Goal: Task Accomplishment & Management: Manage account settings

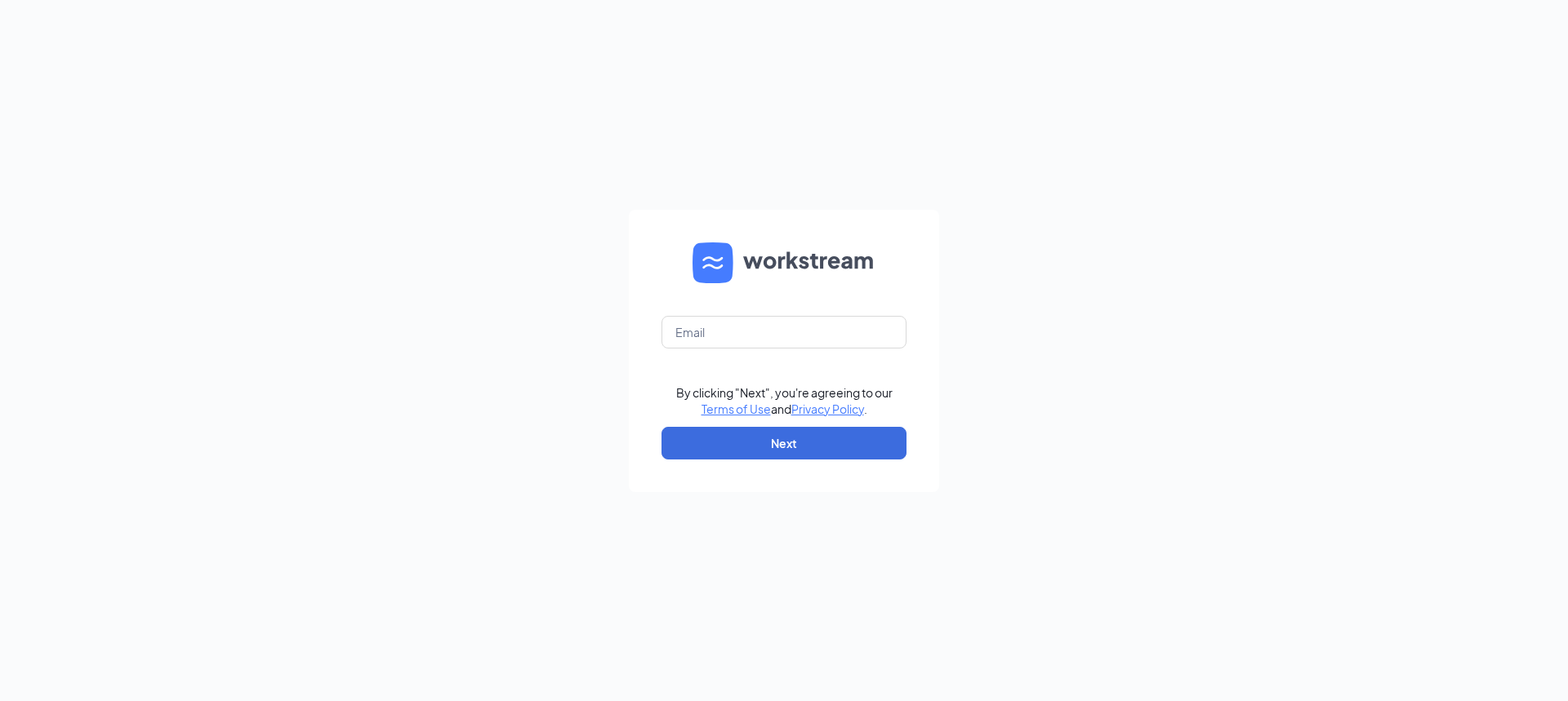
click at [814, 357] on form "By clicking "Next", you're agreeing to our Terms of Use and Privacy Policy . Ne…" at bounding box center [784, 351] width 311 height 283
click at [818, 346] on input "text" at bounding box center [784, 332] width 245 height 32
type input "[PERSON_NAME][EMAIL_ADDRESS][PERSON_NAME][PERSON_NAME][DOMAIN_NAME]"
click at [782, 452] on button "Next" at bounding box center [784, 443] width 245 height 32
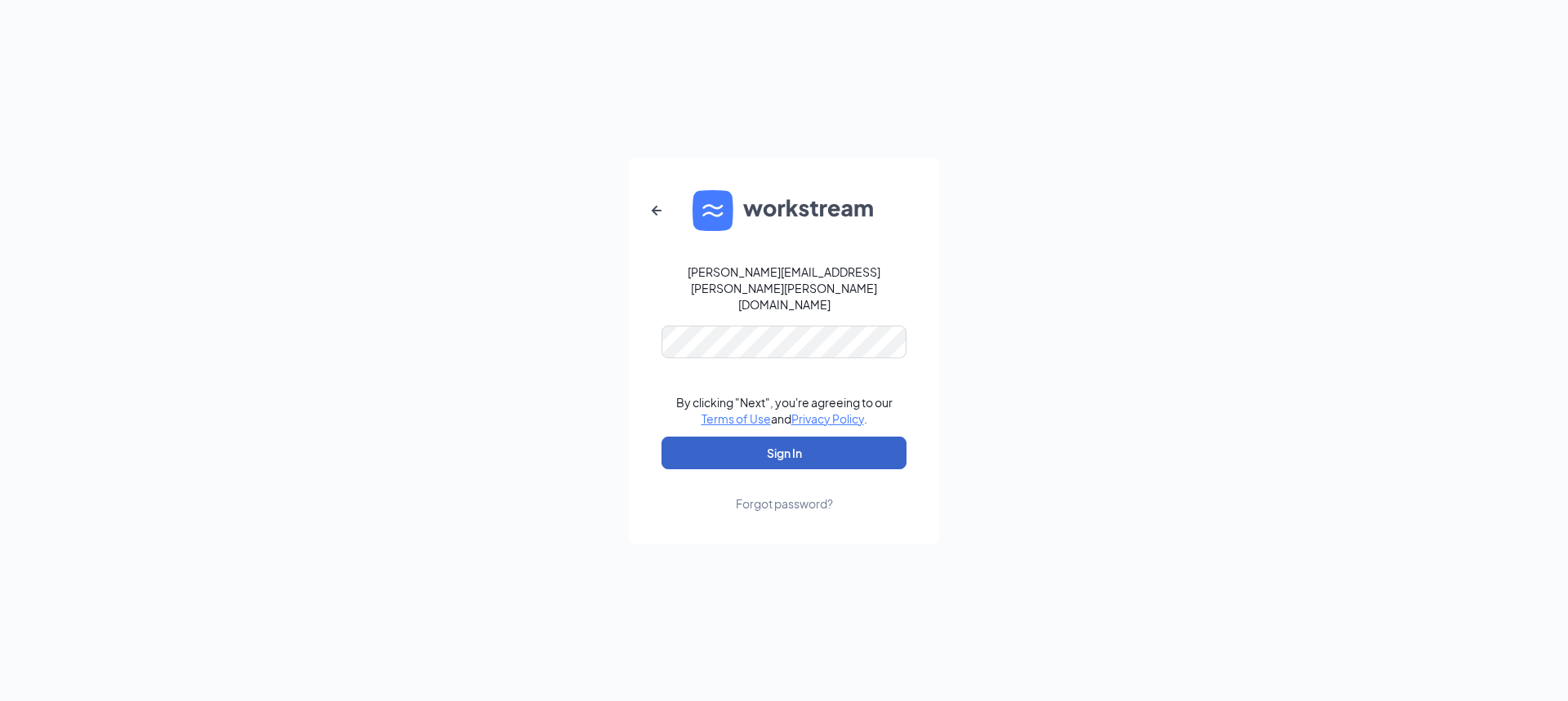
click at [762, 436] on button "Sign In" at bounding box center [784, 453] width 245 height 32
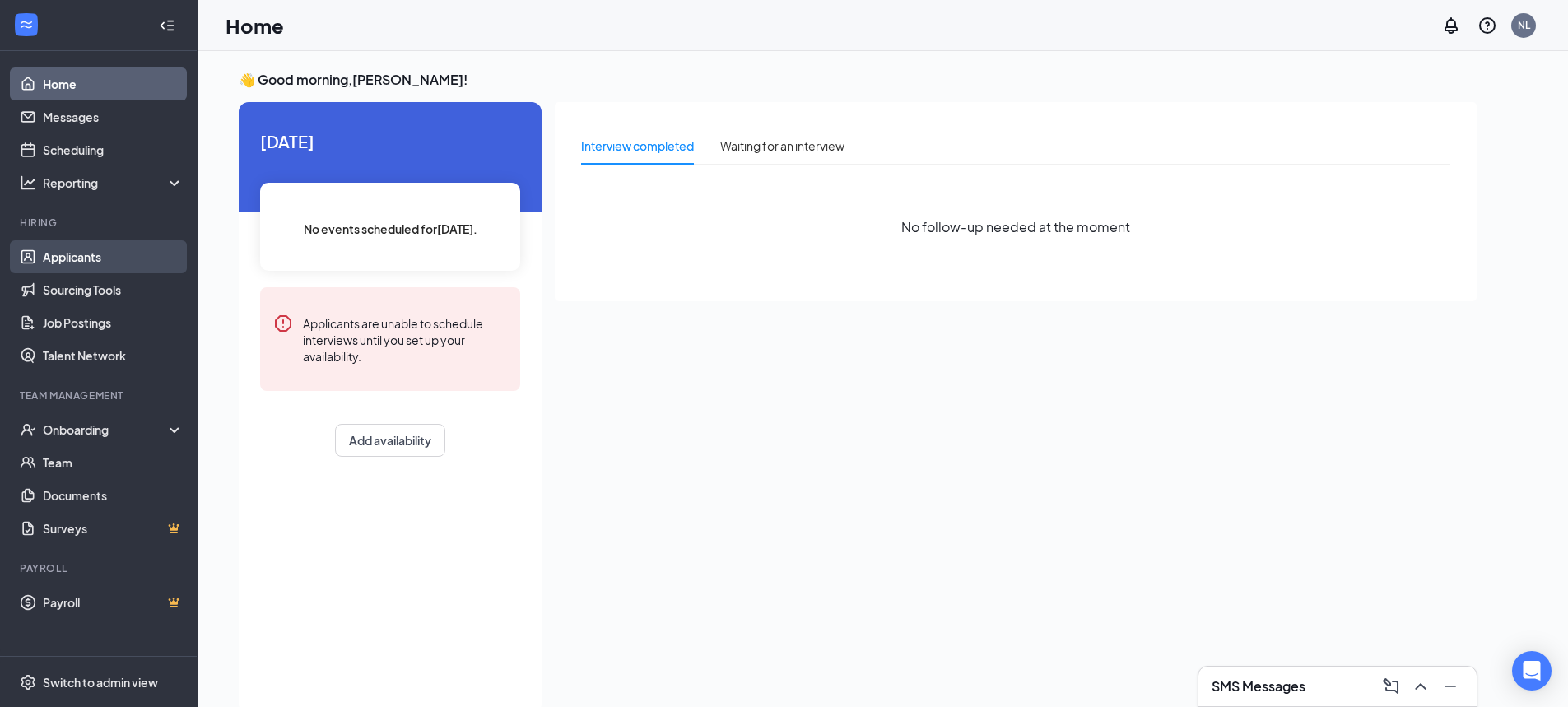
click at [80, 268] on link "Applicants" at bounding box center [113, 257] width 141 height 33
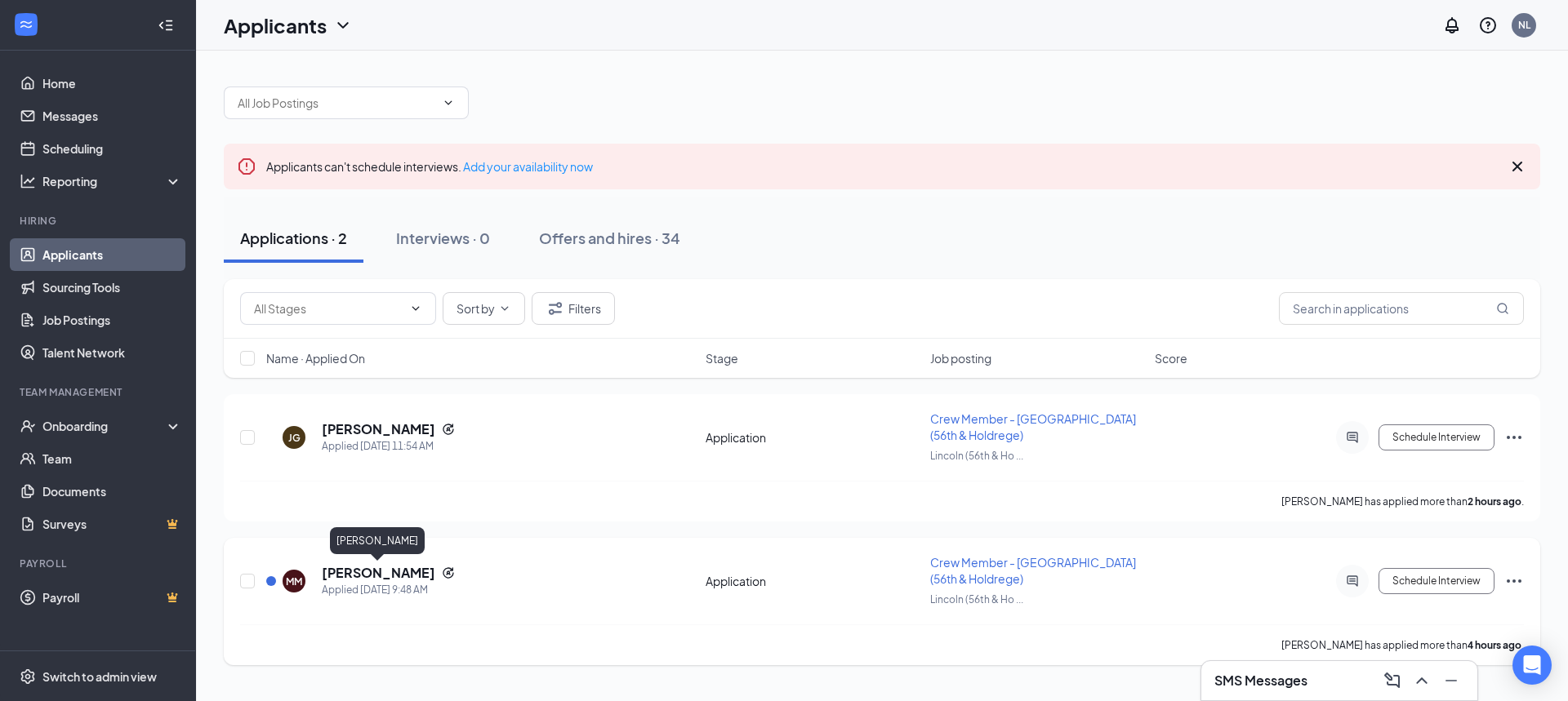
click at [386, 571] on h5 "[PERSON_NAME]" at bounding box center [378, 573] width 113 height 18
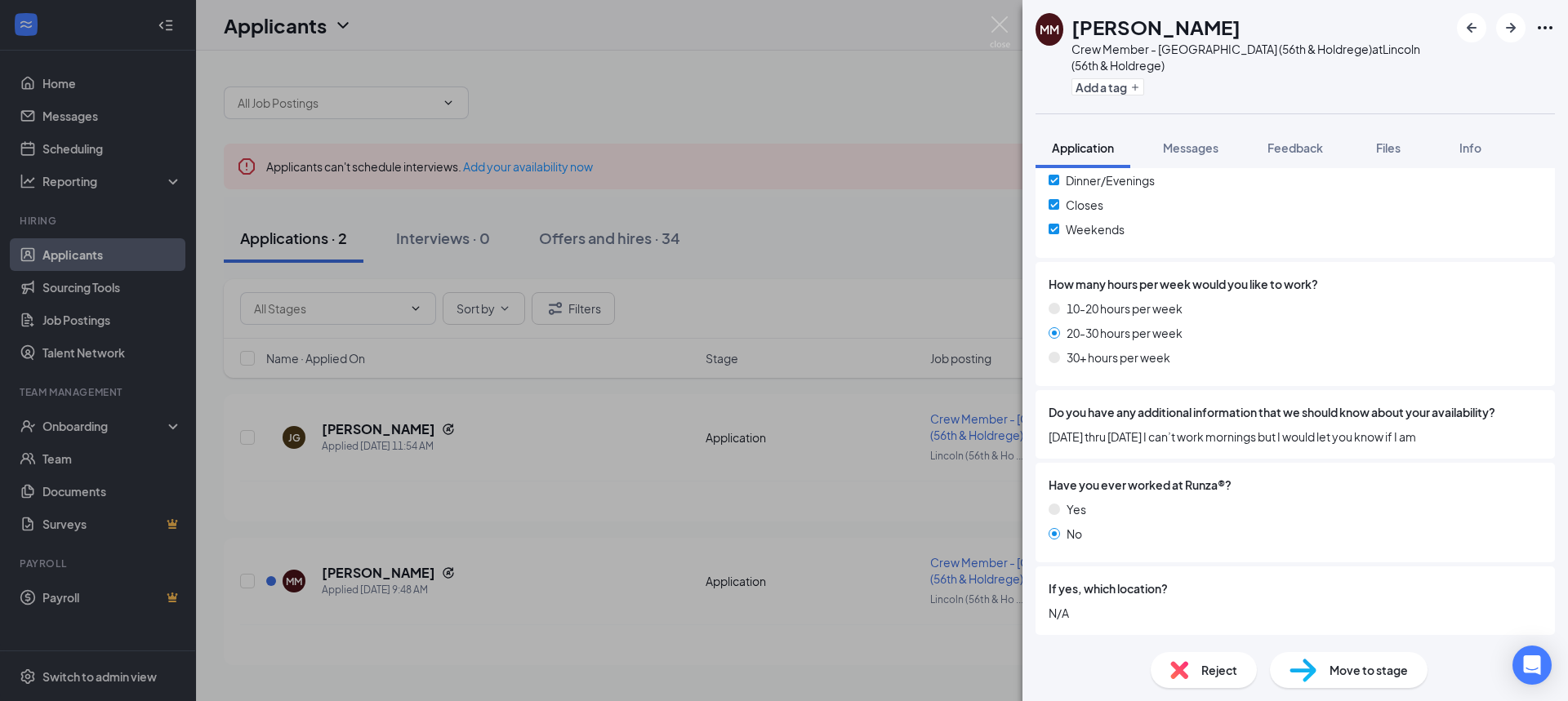
scroll to position [1130, 0]
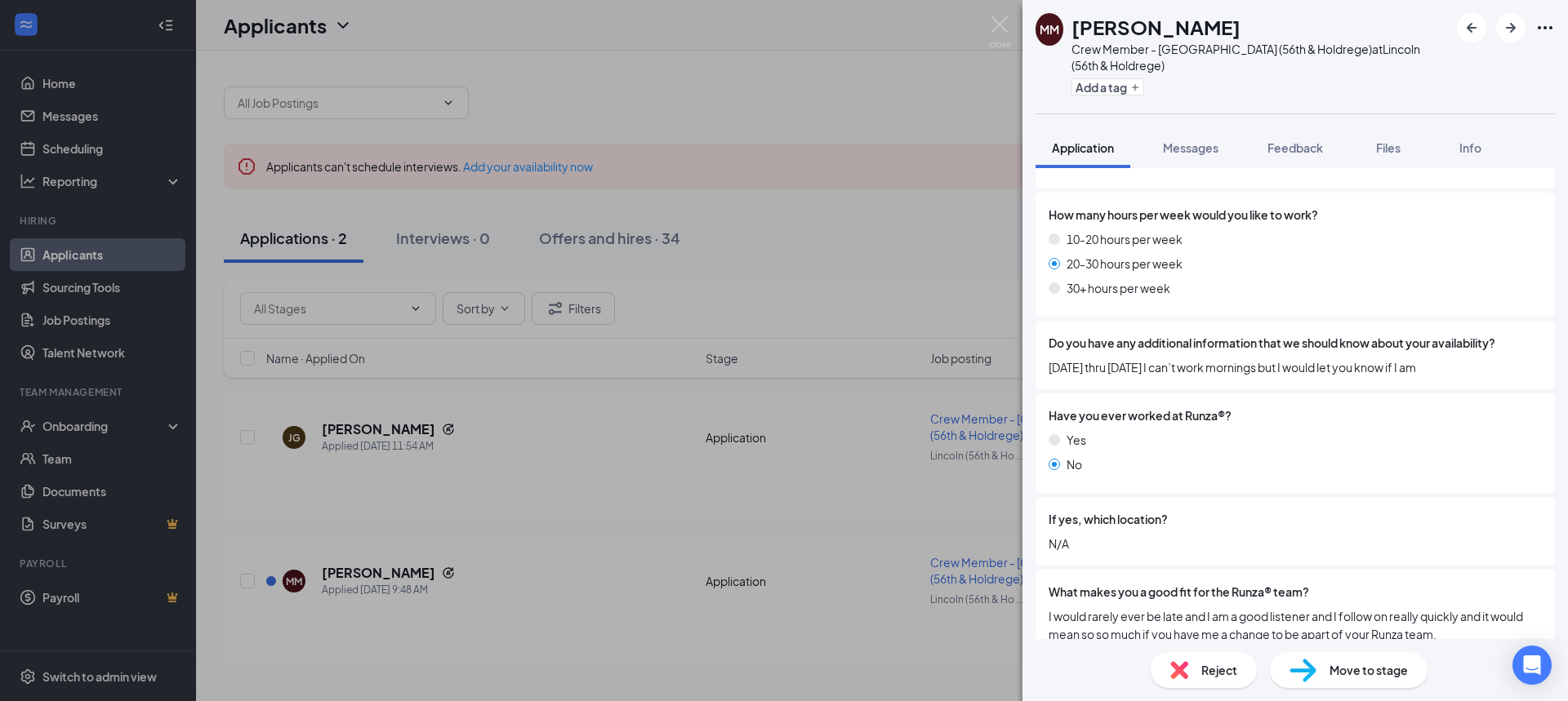
click at [840, 649] on div "[PERSON_NAME] Crew Member - [GEOGRAPHIC_DATA] (56th & Holdrege) at [GEOGRAPHIC_…" at bounding box center [784, 350] width 1568 height 701
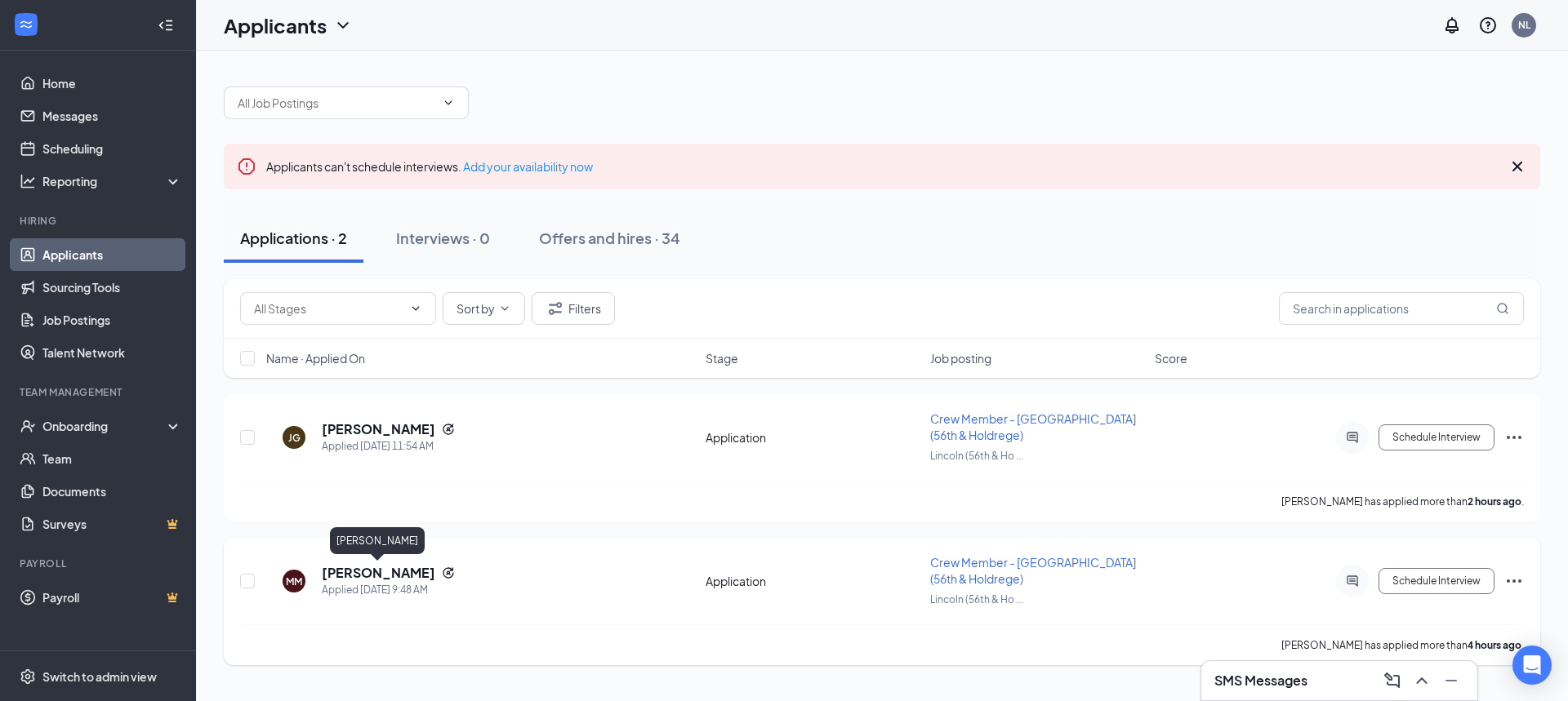
click at [374, 568] on h5 "[PERSON_NAME]" at bounding box center [378, 573] width 113 height 18
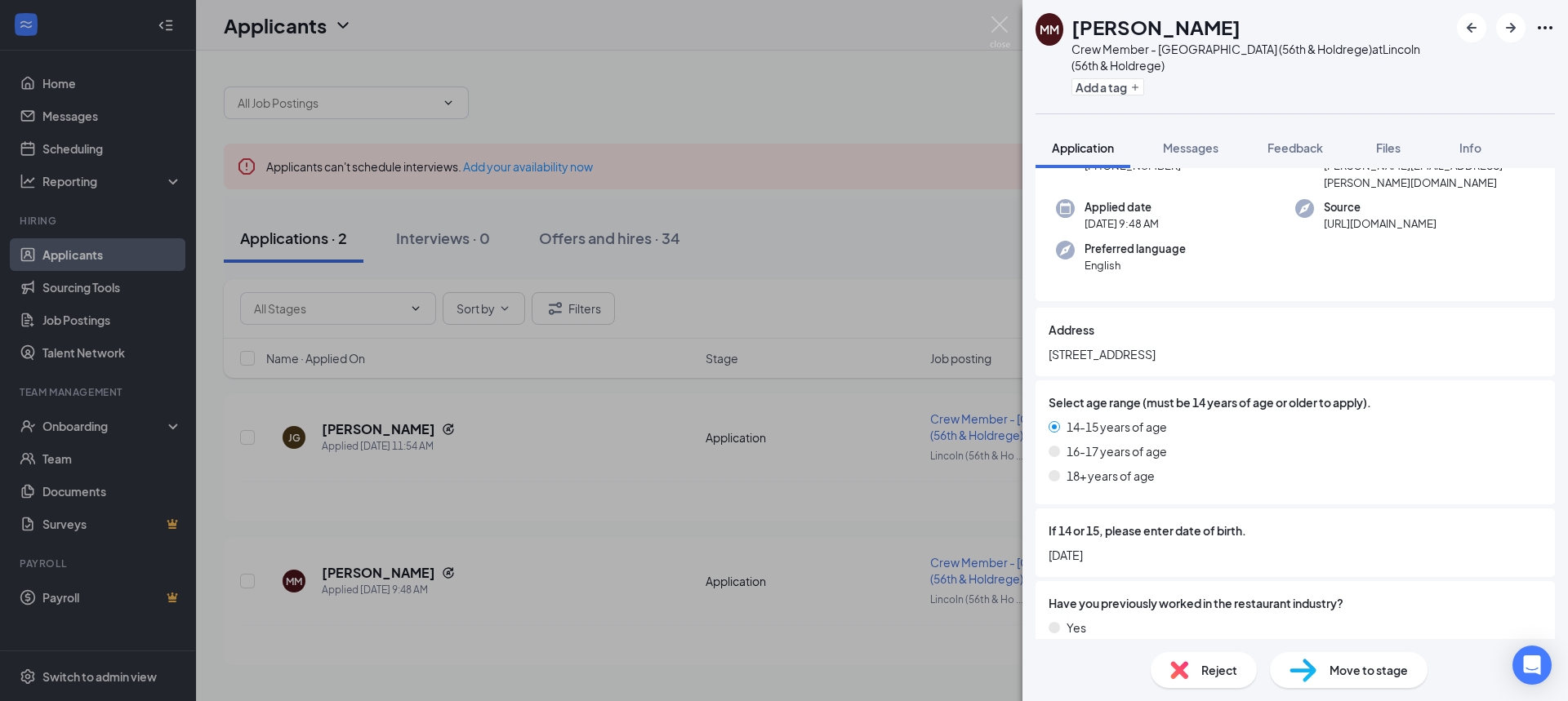
scroll to position [245, 0]
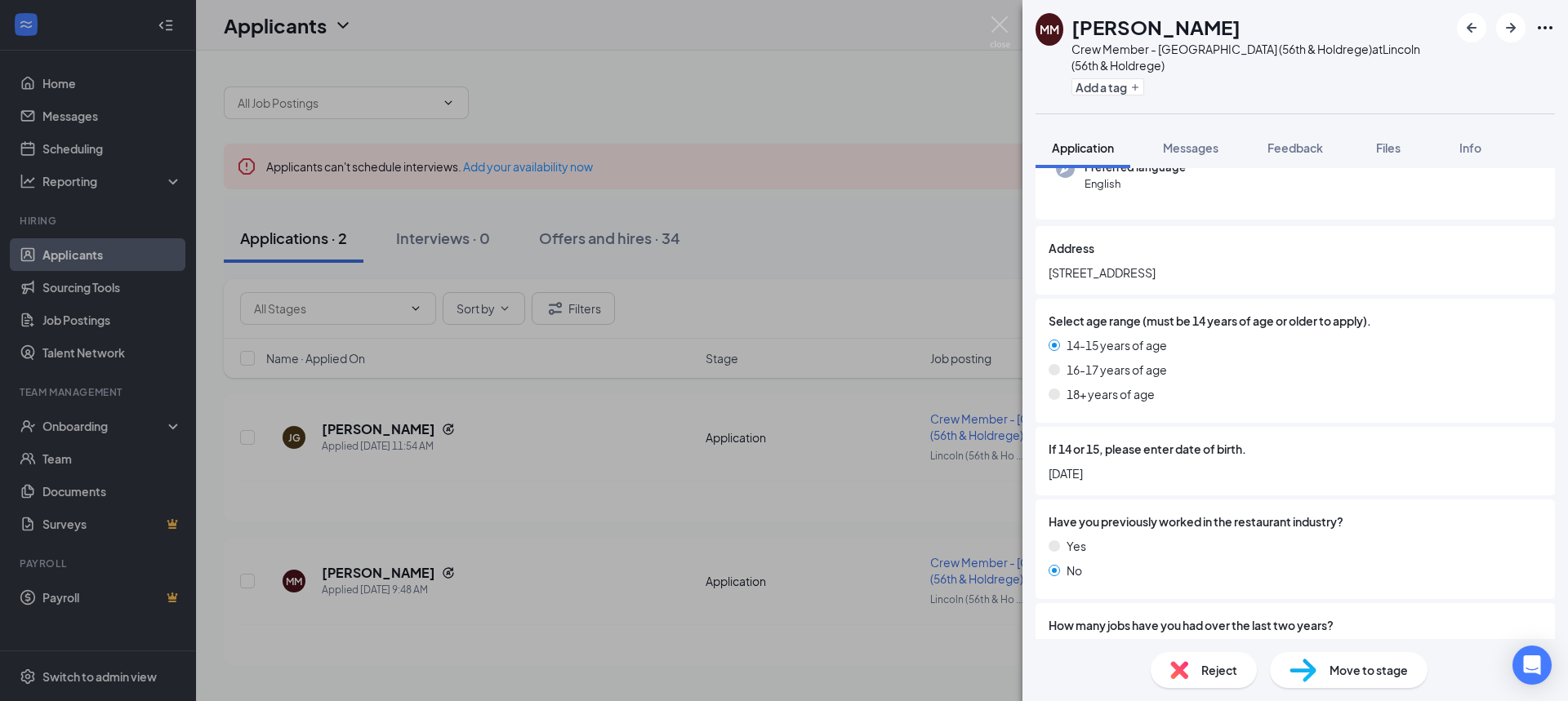
click at [669, 645] on div "[PERSON_NAME] Crew Member - [GEOGRAPHIC_DATA] (56th & Holdrege) at [GEOGRAPHIC_…" at bounding box center [784, 350] width 1568 height 701
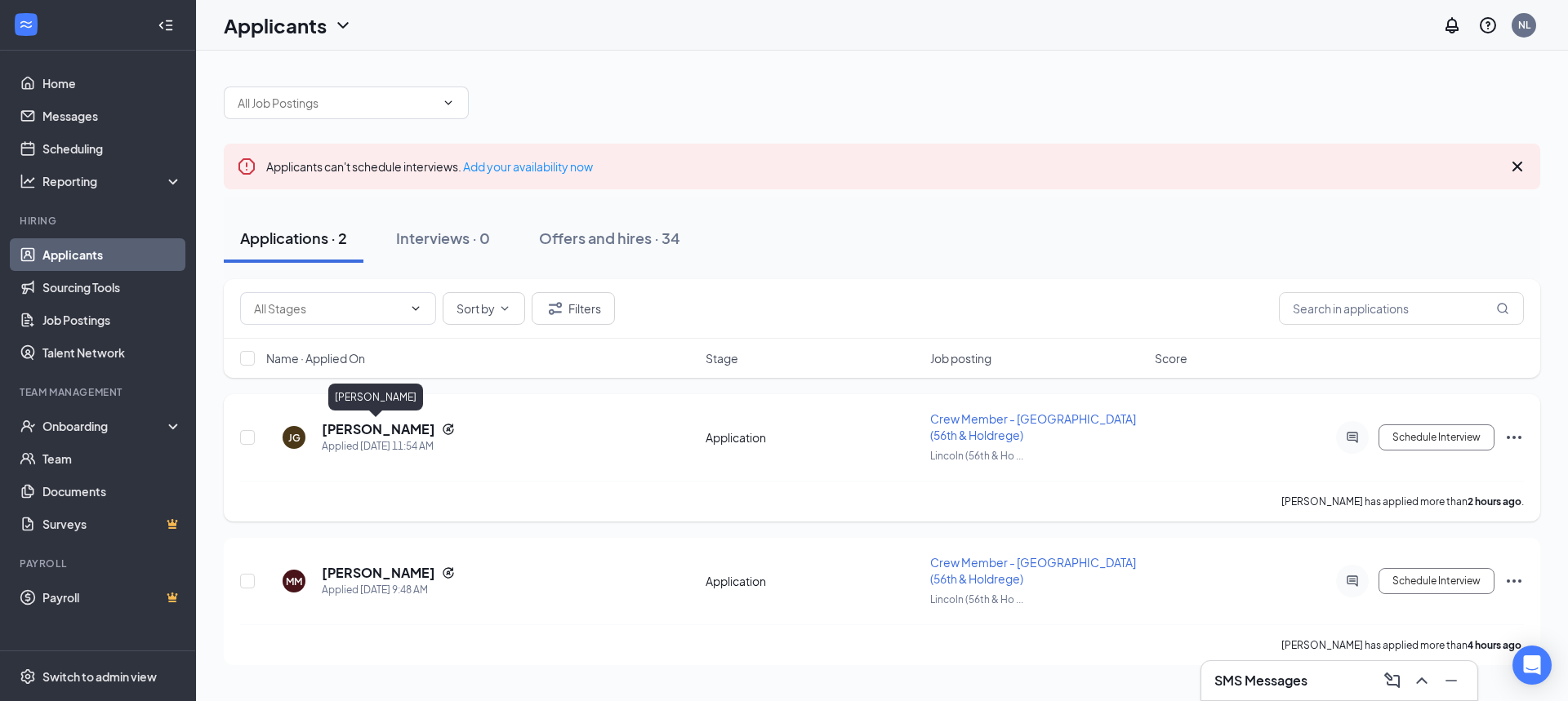
click at [401, 424] on h5 "[PERSON_NAME]" at bounding box center [378, 429] width 113 height 18
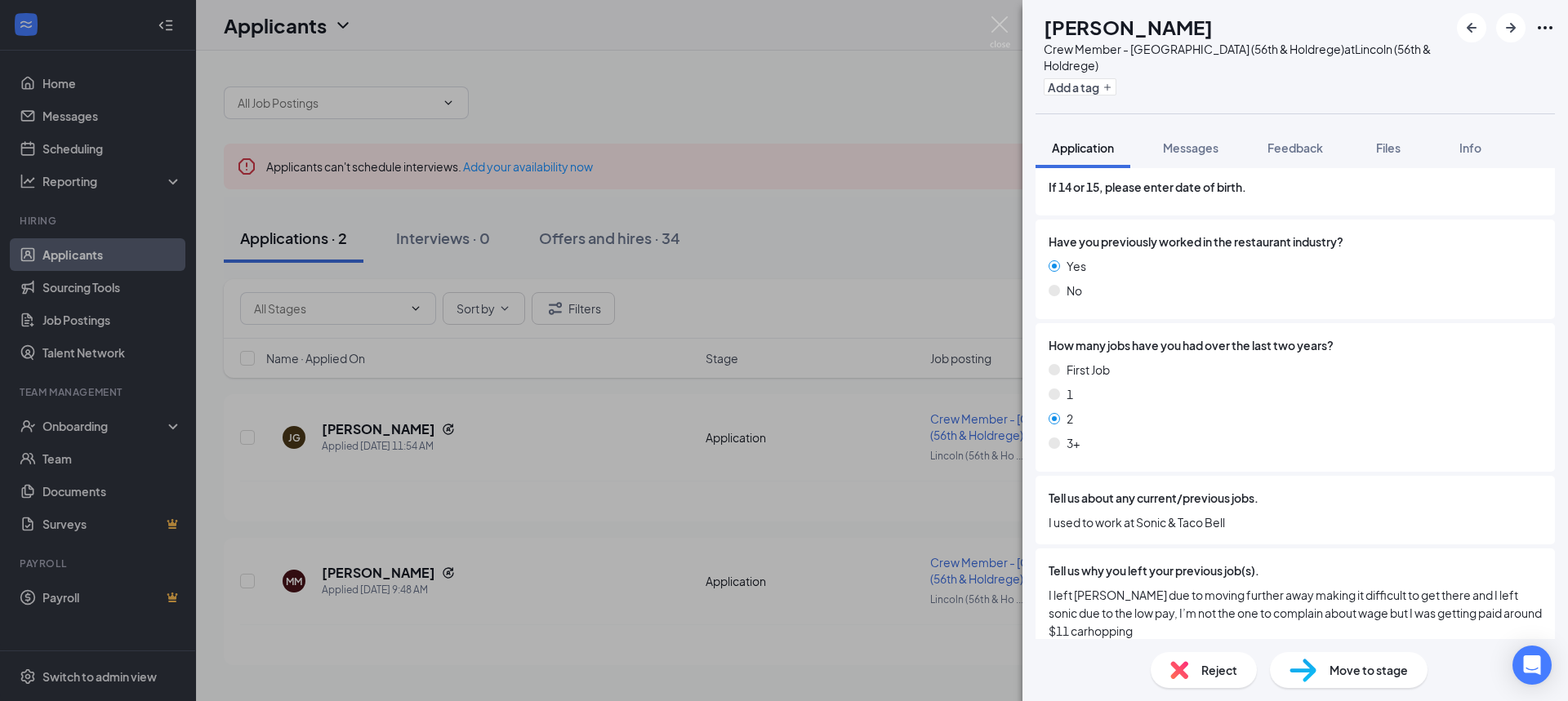
scroll to position [653, 0]
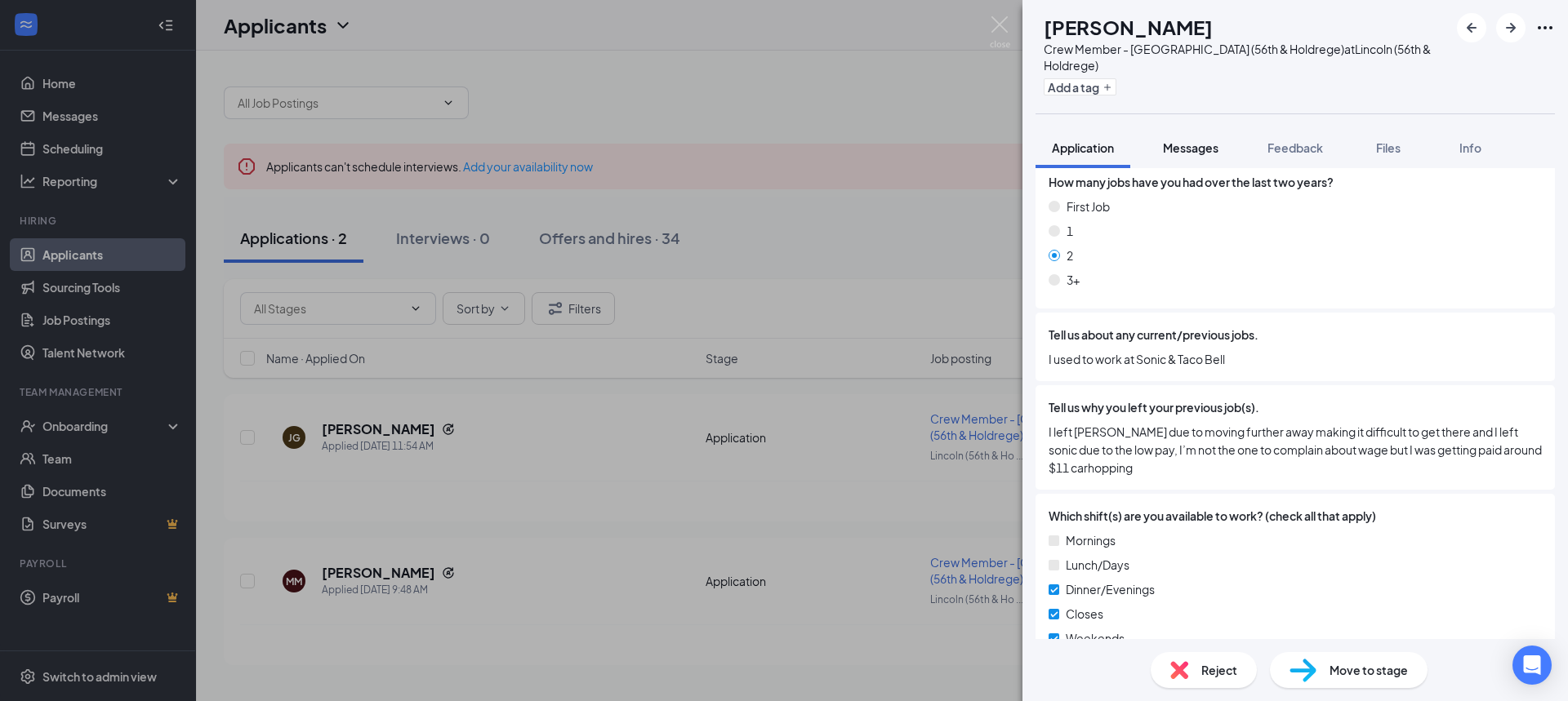
click at [1210, 148] on span "Messages" at bounding box center [1191, 148] width 56 height 14
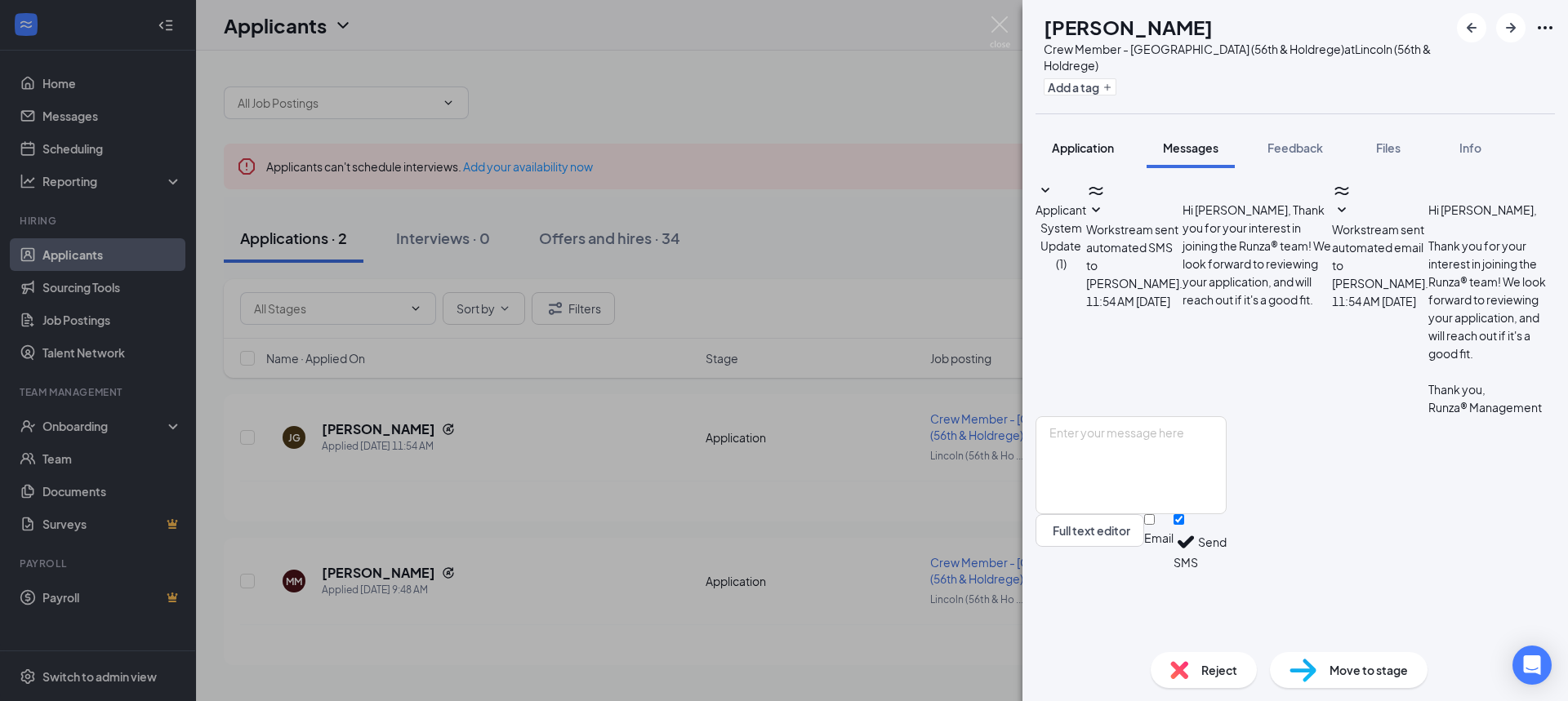
click at [1097, 141] on span "Application" at bounding box center [1082, 148] width 62 height 14
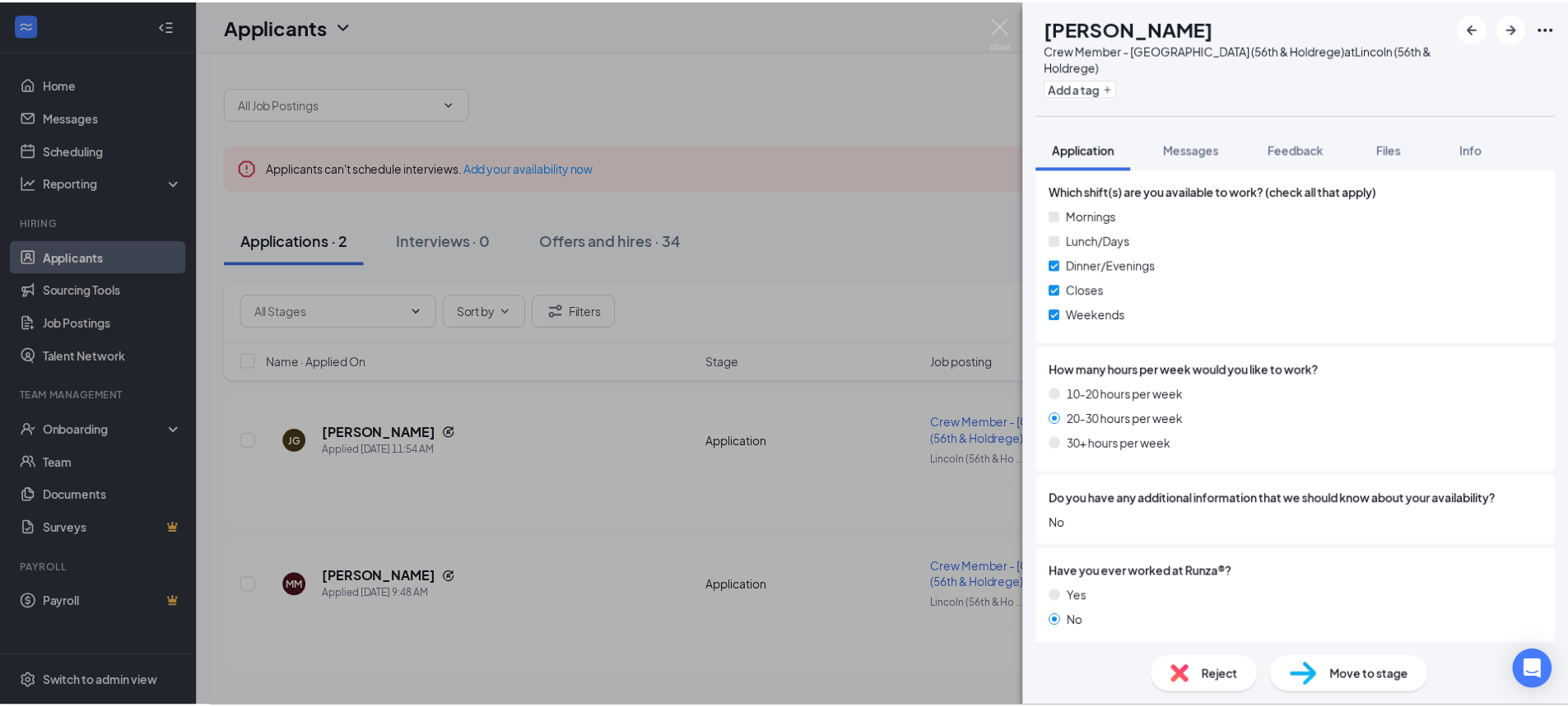
scroll to position [1158, 0]
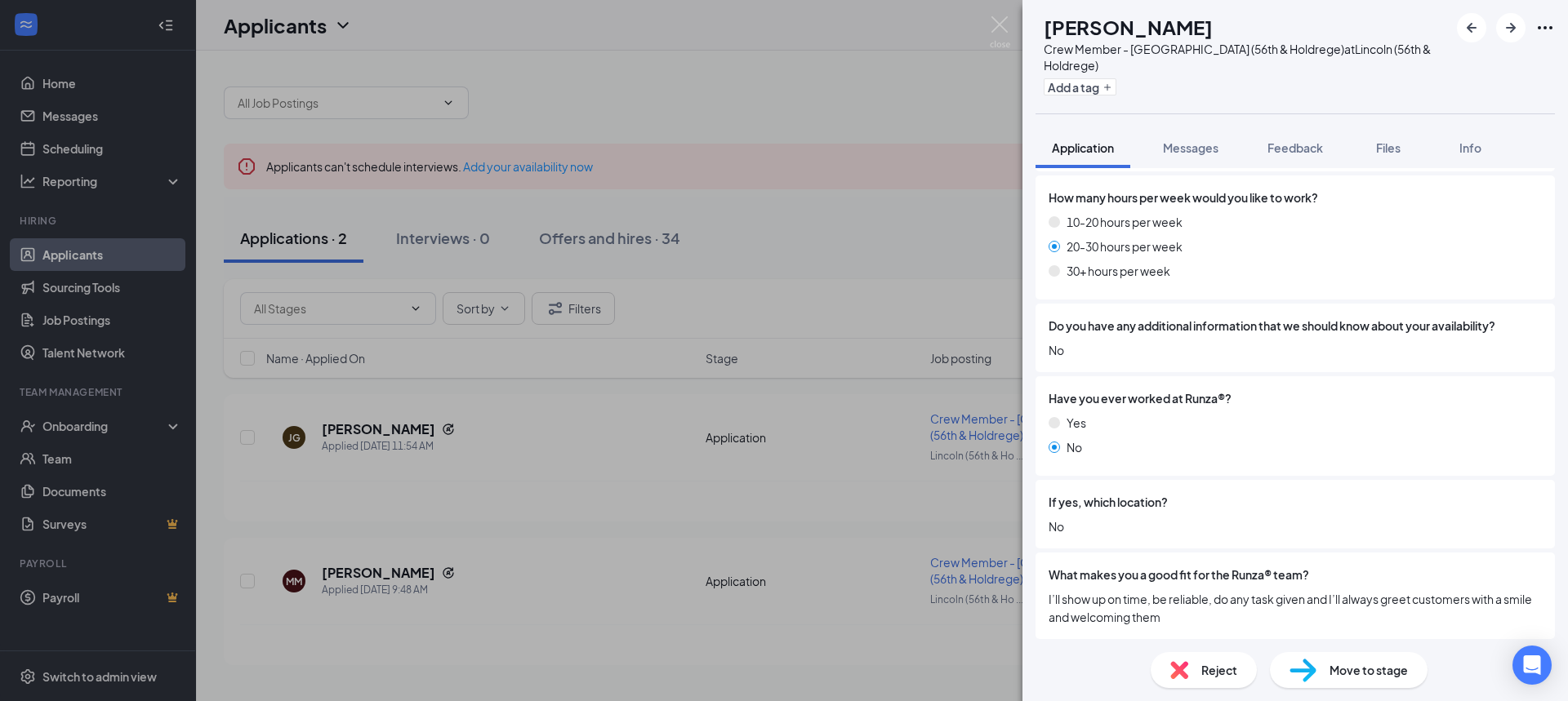
click at [744, 634] on div "[PERSON_NAME] Crew Member - Lincoln (56th & Holdrege) at [GEOGRAPHIC_DATA] (56t…" at bounding box center [784, 350] width 1568 height 701
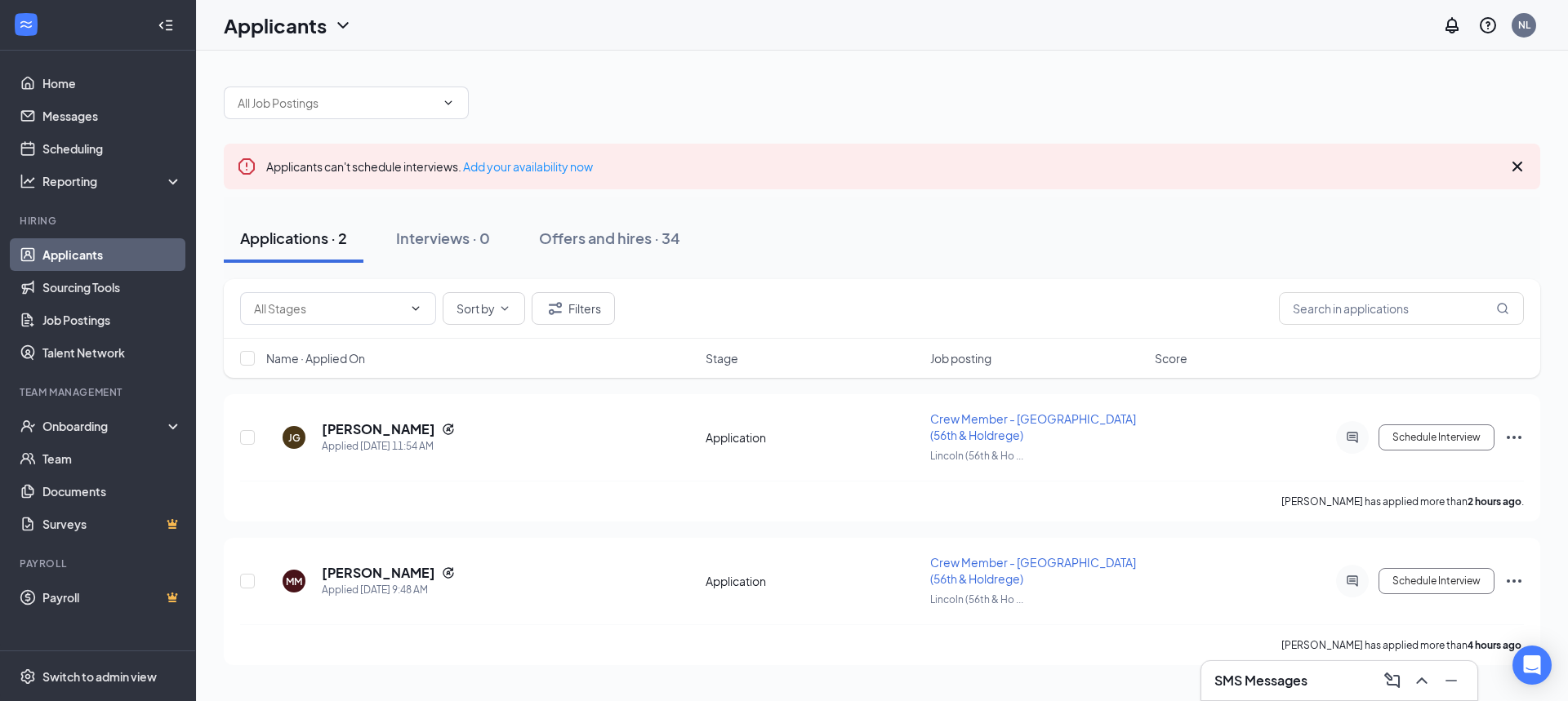
click at [1516, 163] on icon "Cross" at bounding box center [1518, 166] width 20 height 20
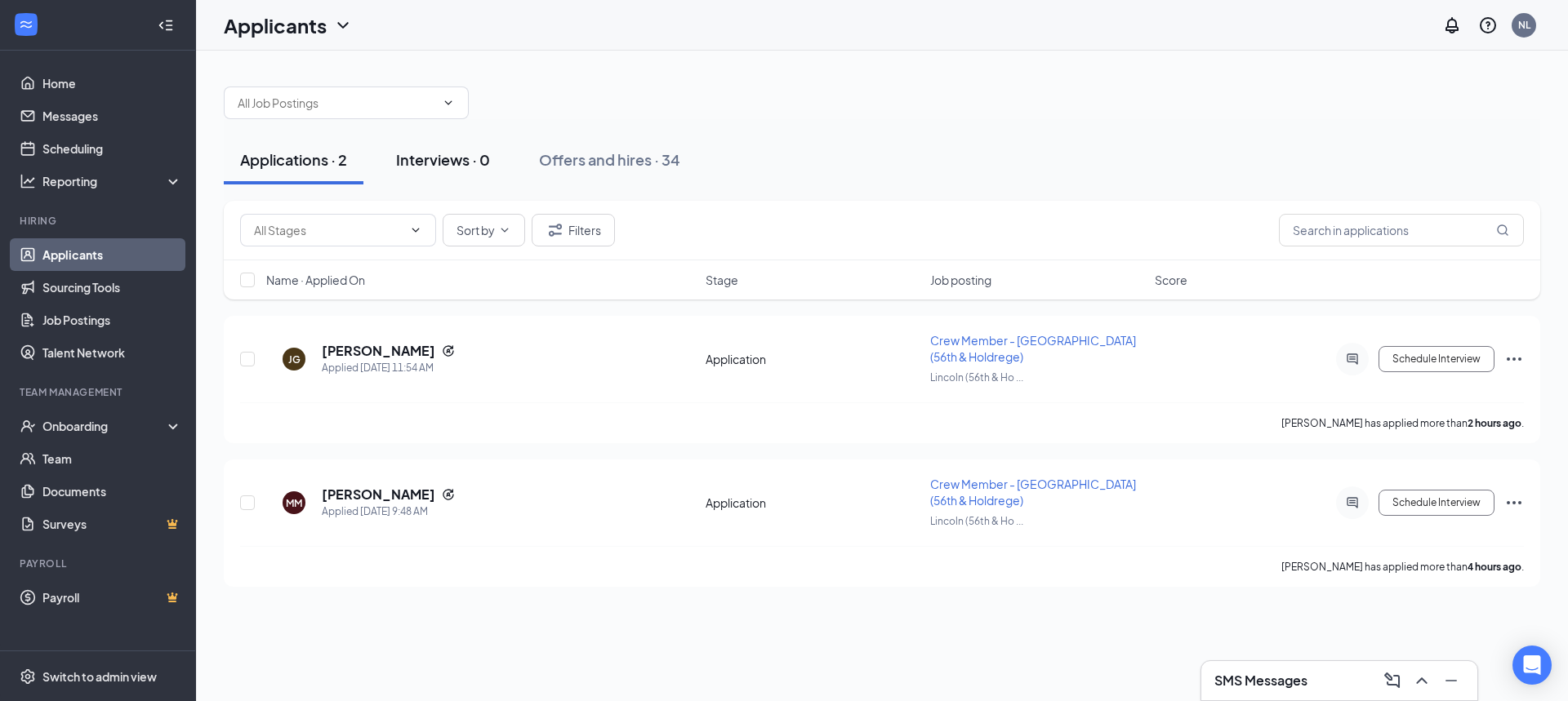
click at [472, 165] on div "Interviews · 0" at bounding box center [443, 159] width 94 height 21
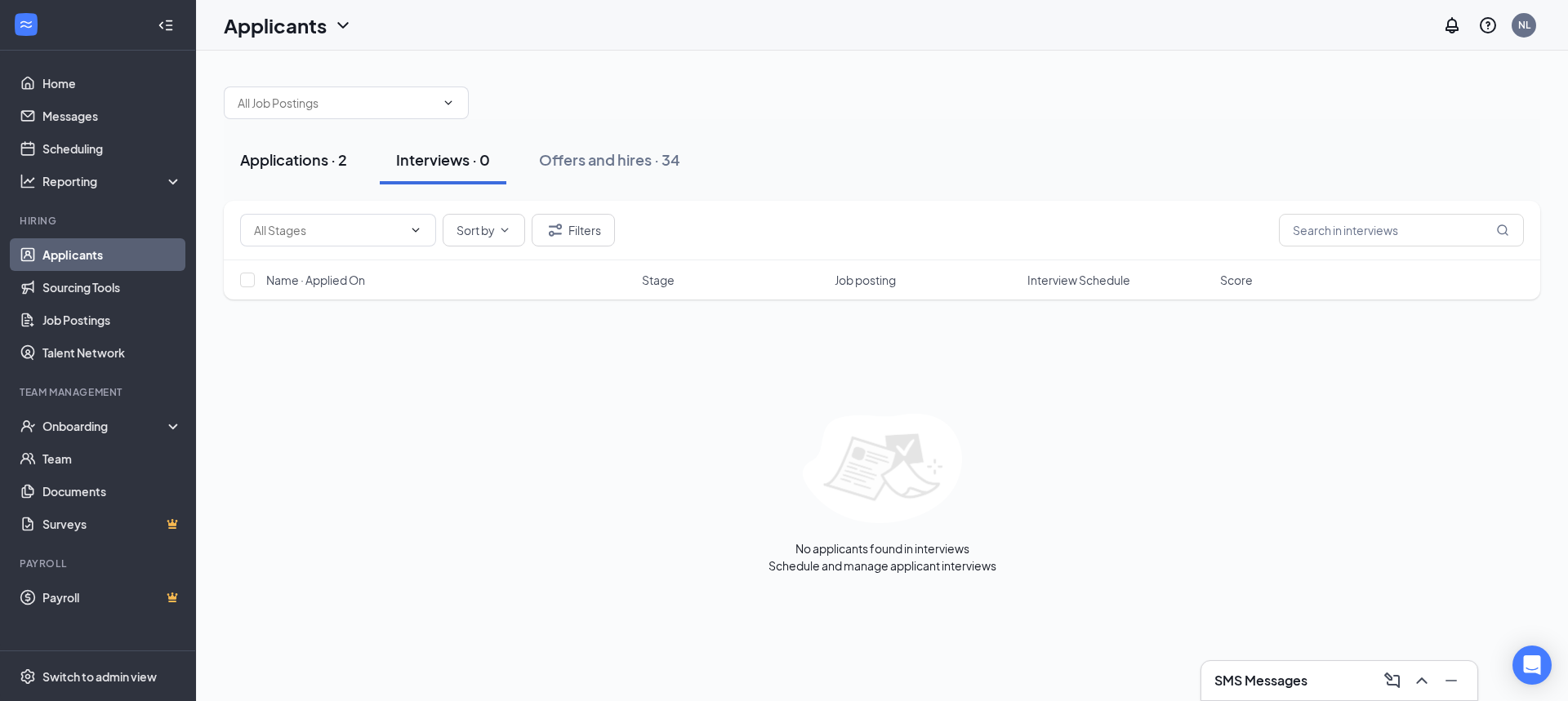
click at [275, 153] on div "Applications · 2" at bounding box center [293, 159] width 107 height 21
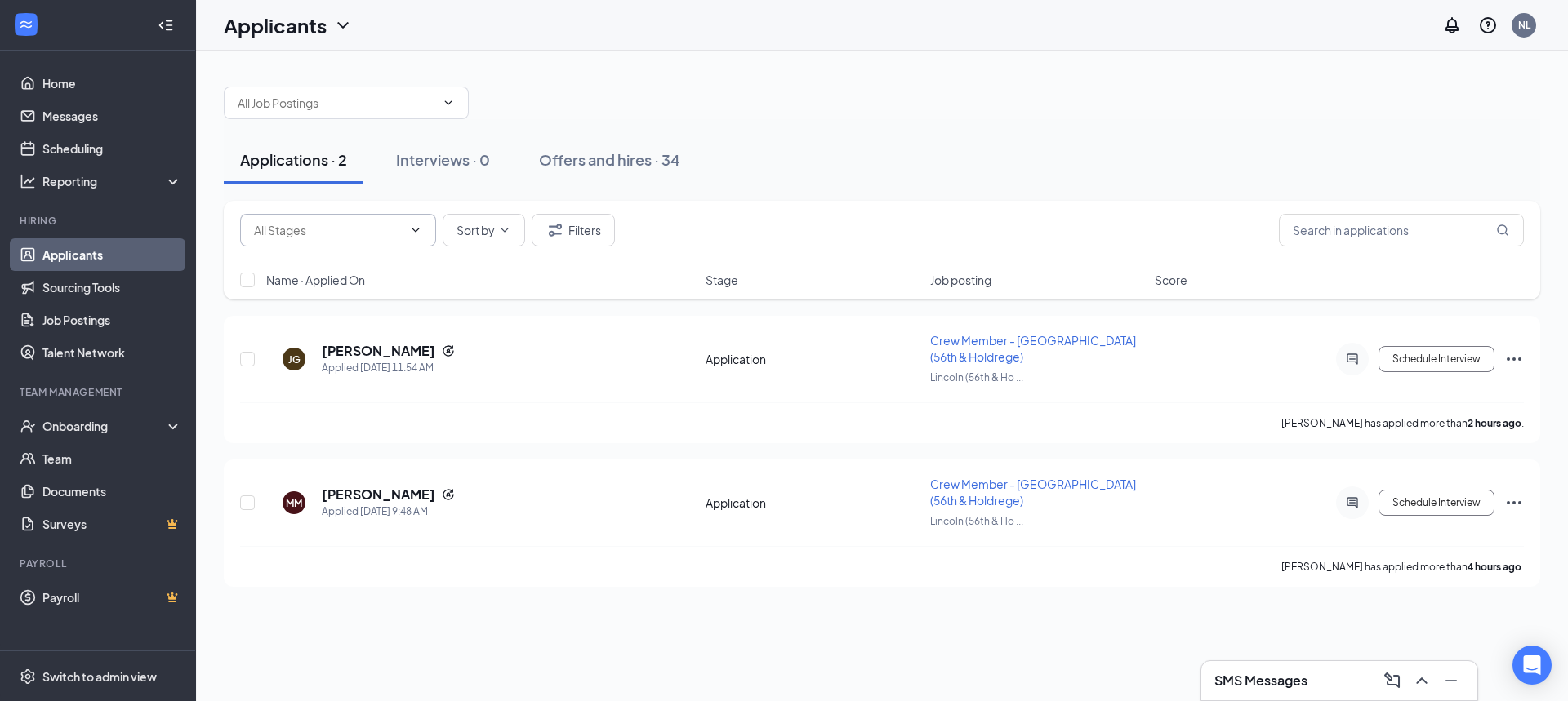
click at [418, 229] on icon "ChevronDown" at bounding box center [416, 229] width 7 height 4
click at [342, 259] on div "Application (877)" at bounding box center [298, 251] width 88 height 18
type input "Application (877)"
click at [582, 232] on button "Filters" at bounding box center [573, 230] width 84 height 32
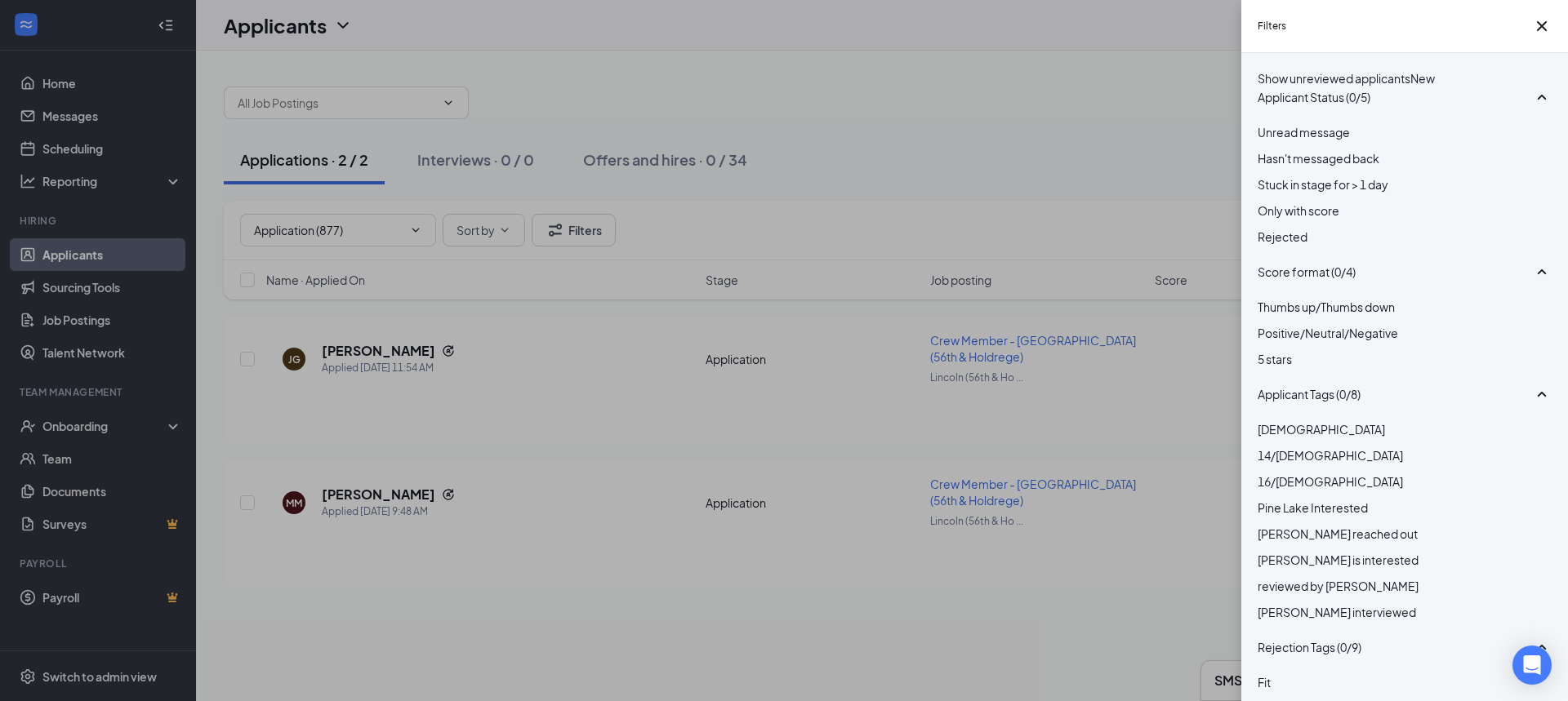
click at [1270, 228] on div at bounding box center [1404, 228] width 294 height 0
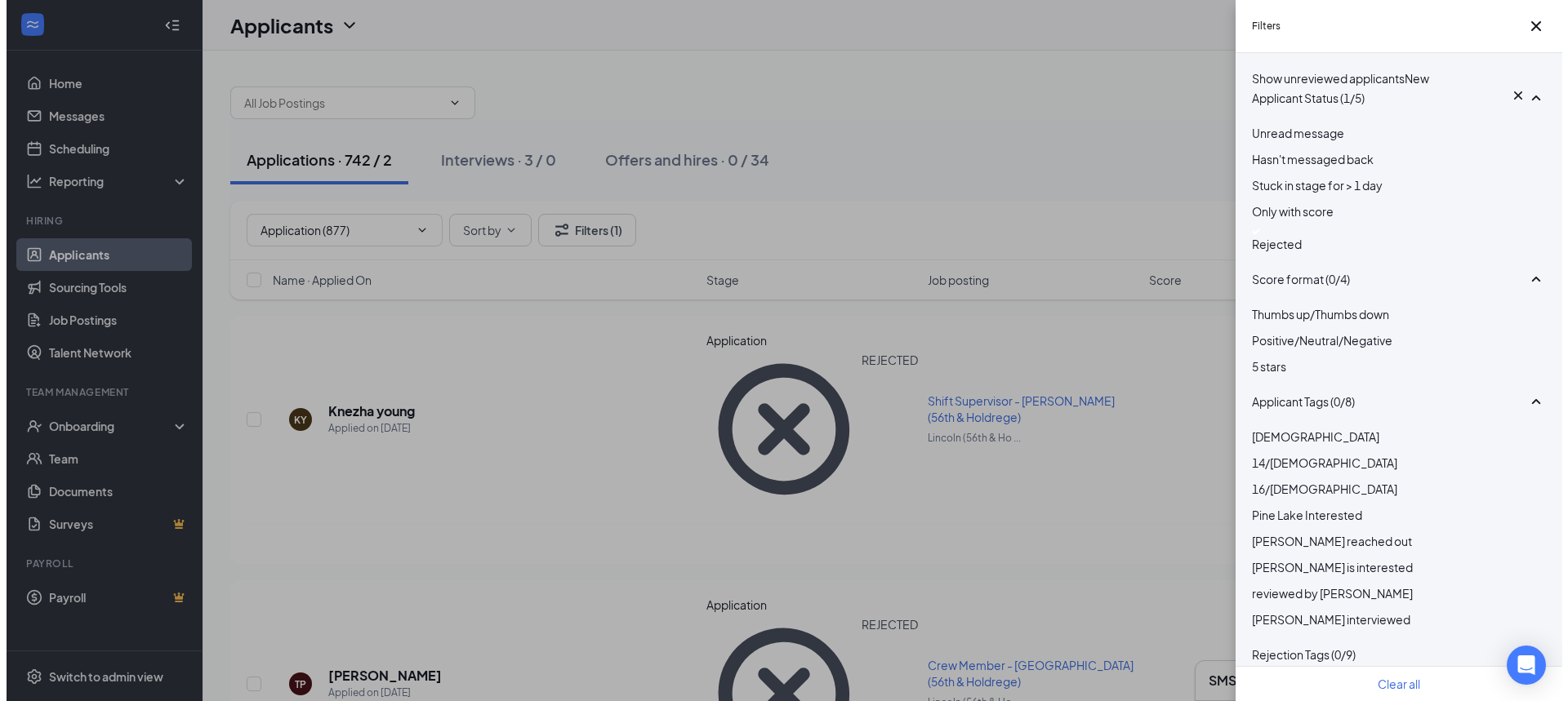
scroll to position [245, 0]
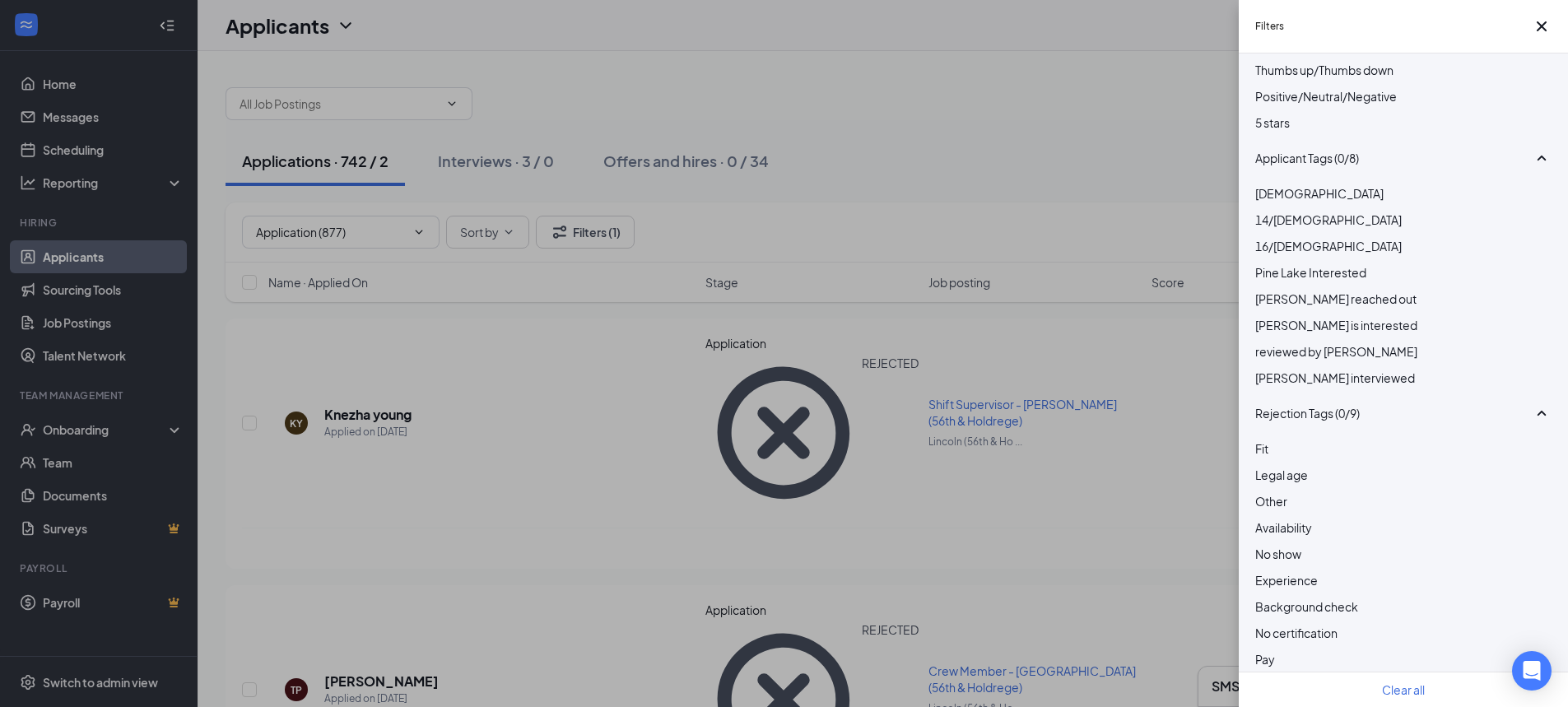
click at [1270, 237] on div at bounding box center [1403, 237] width 297 height 0
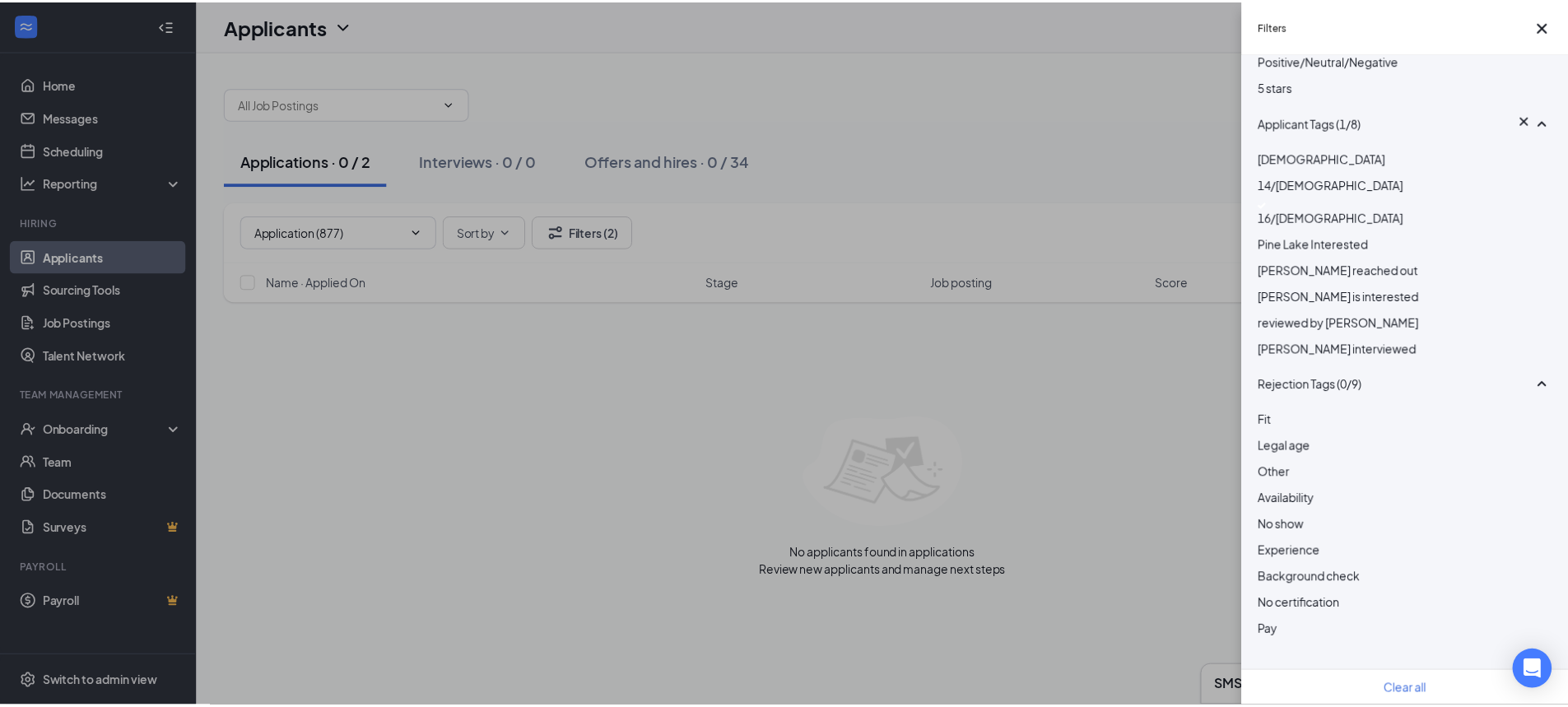
scroll to position [412, 0]
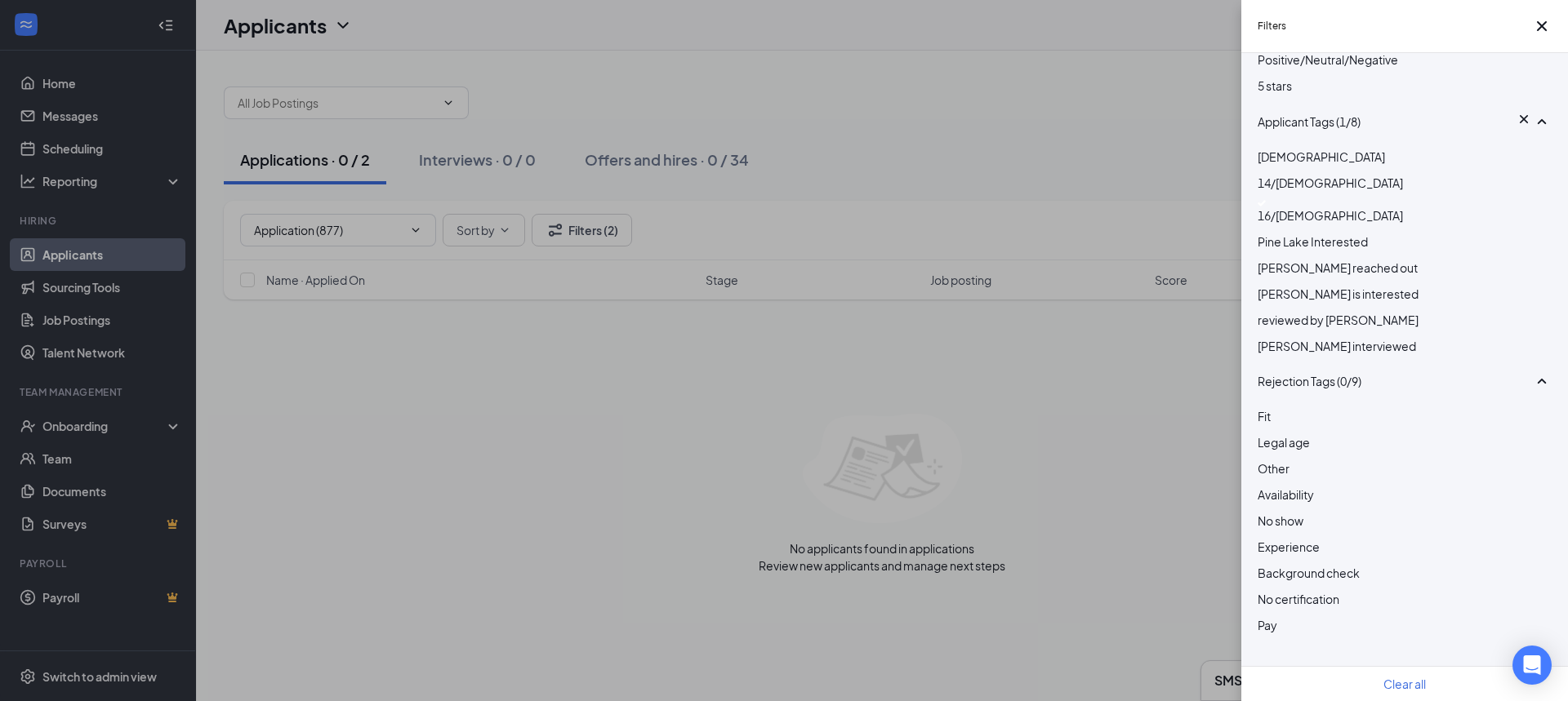
click at [1266, 200] on img at bounding box center [1261, 202] width 8 height 6
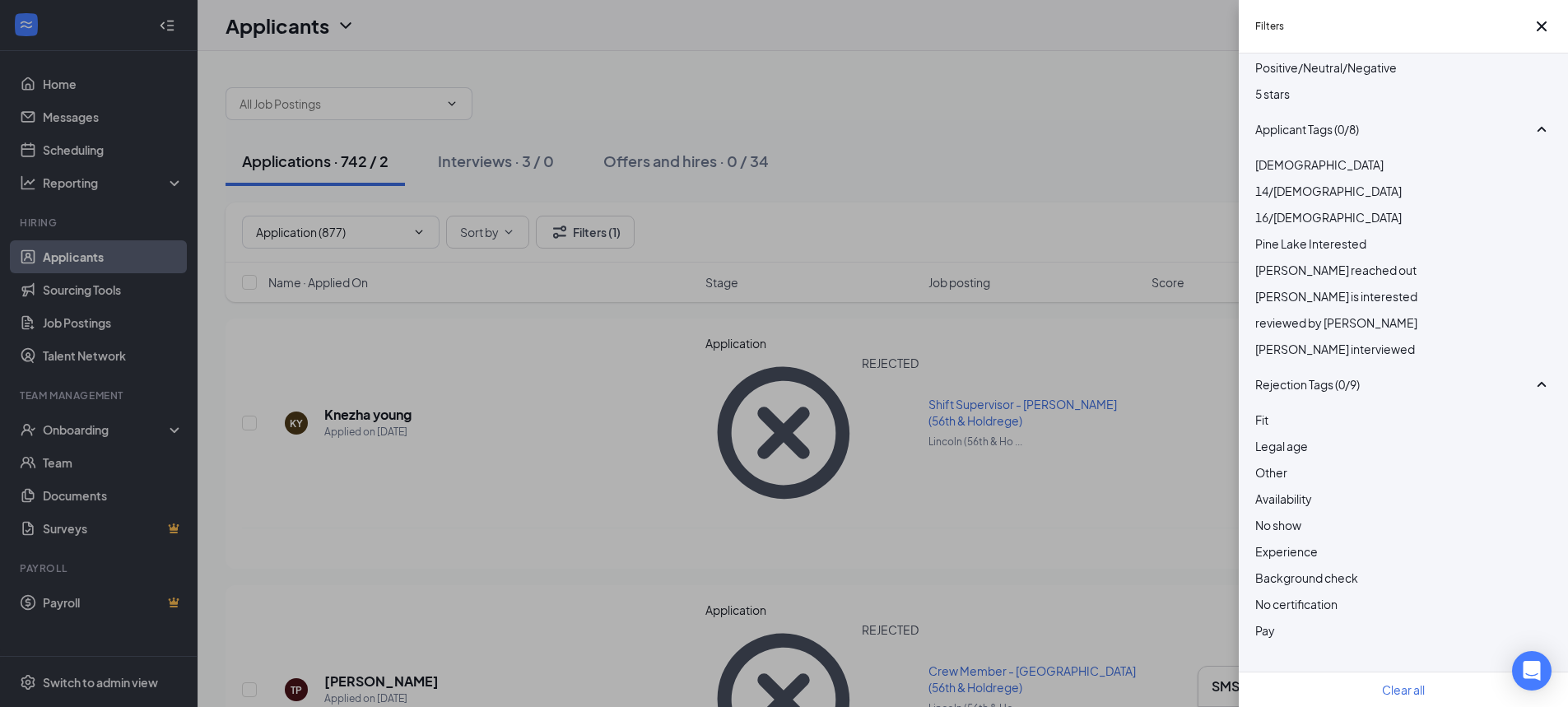
click at [565, 398] on div "Filters Show unreviewed applicants New Applicant Status (1/5) Unread message Ha…" at bounding box center [784, 353] width 1568 height 707
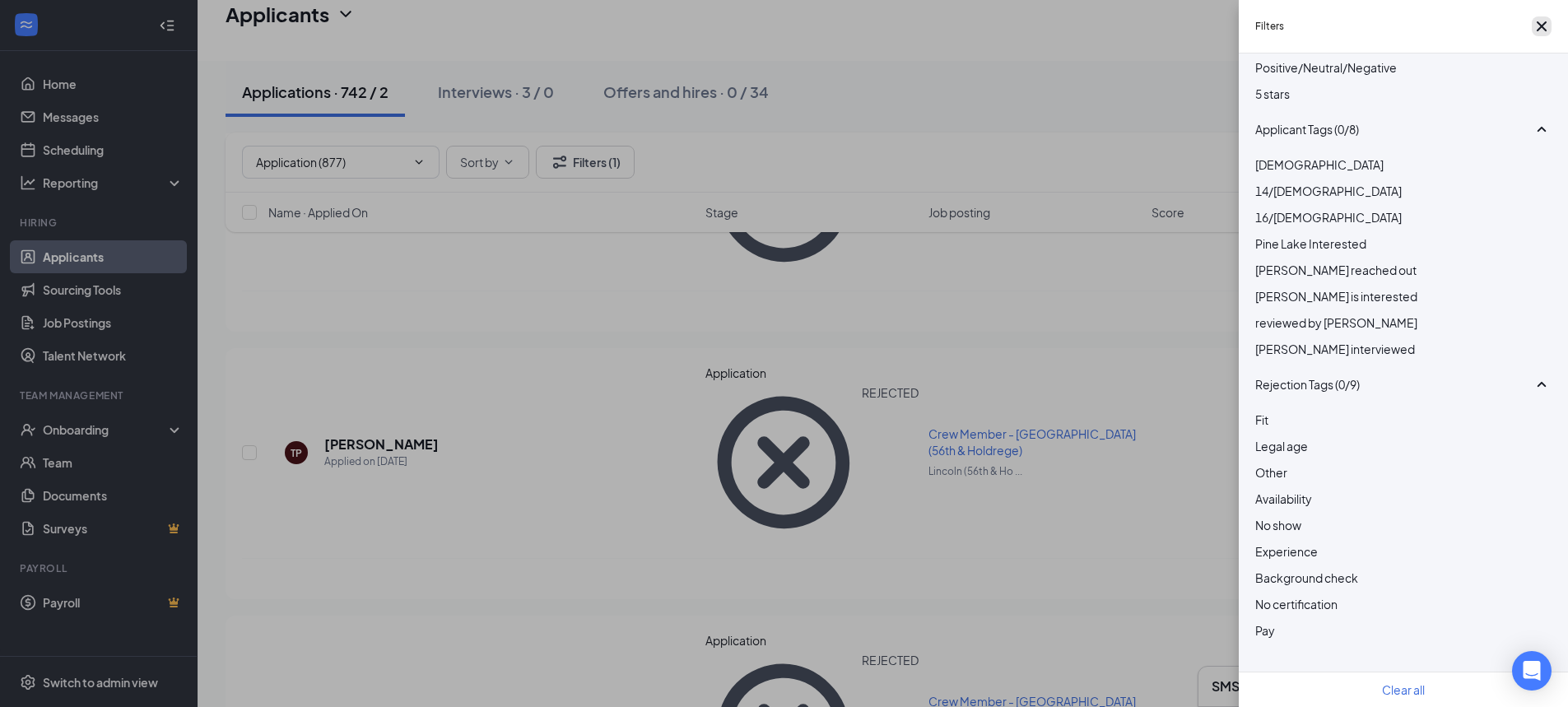
click at [1535, 28] on icon "Cross" at bounding box center [1542, 26] width 20 height 20
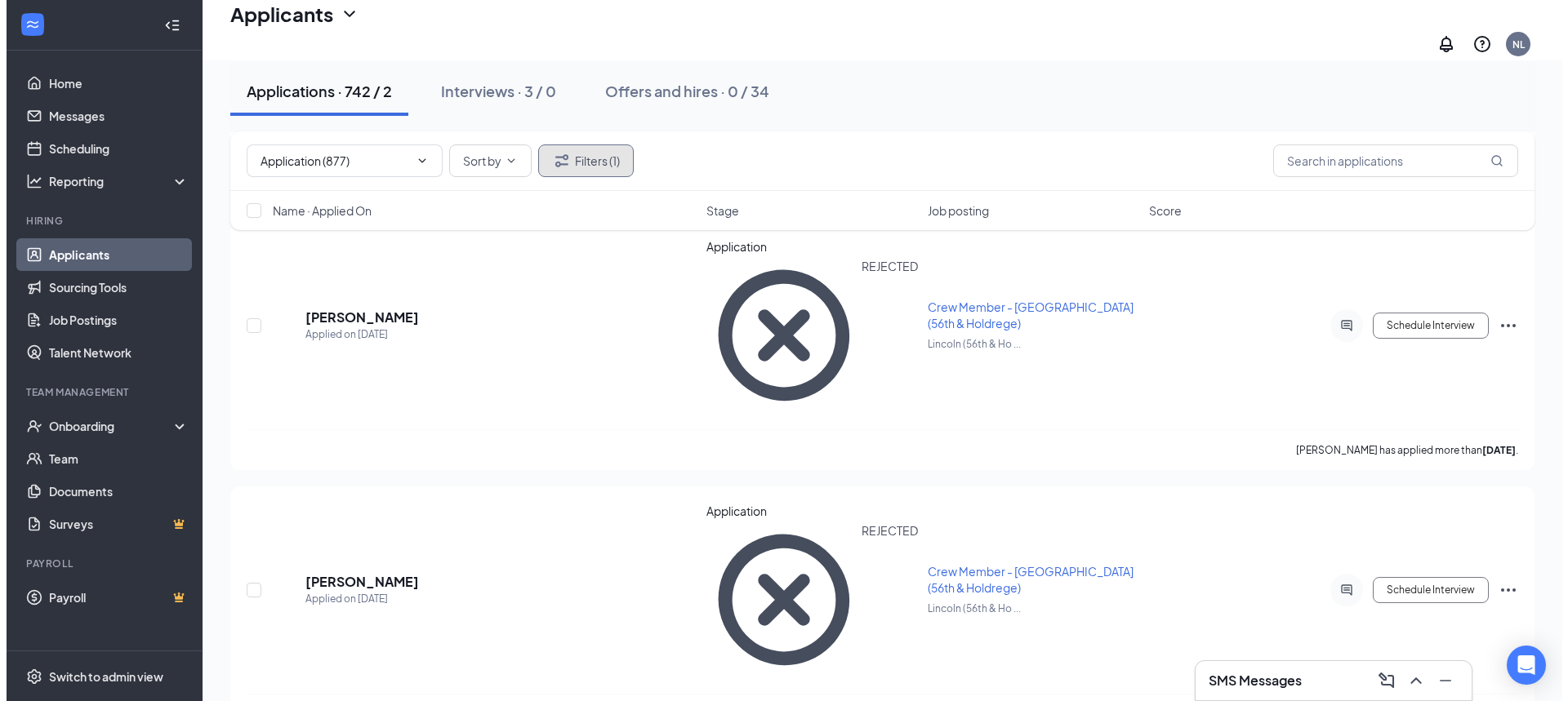
scroll to position [980, 0]
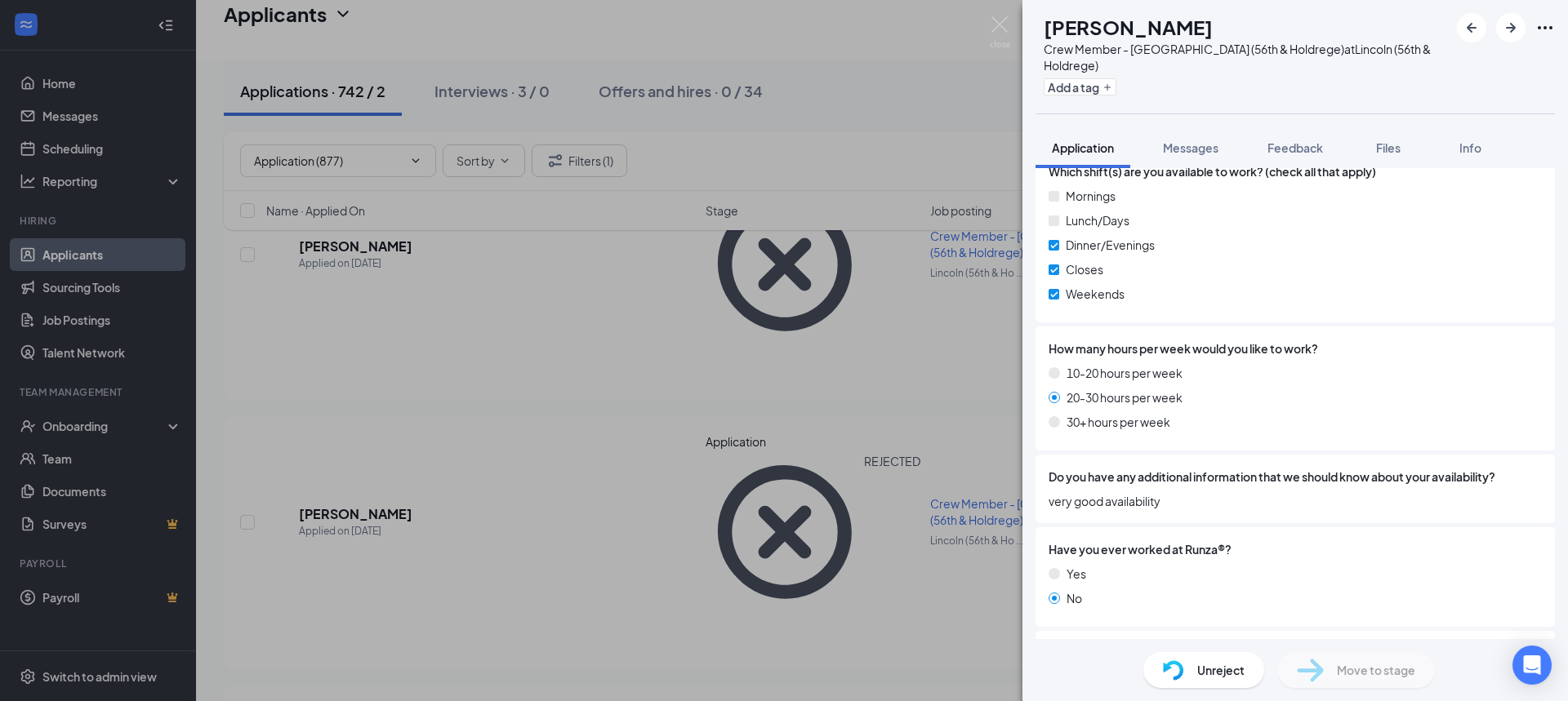
scroll to position [1130, 0]
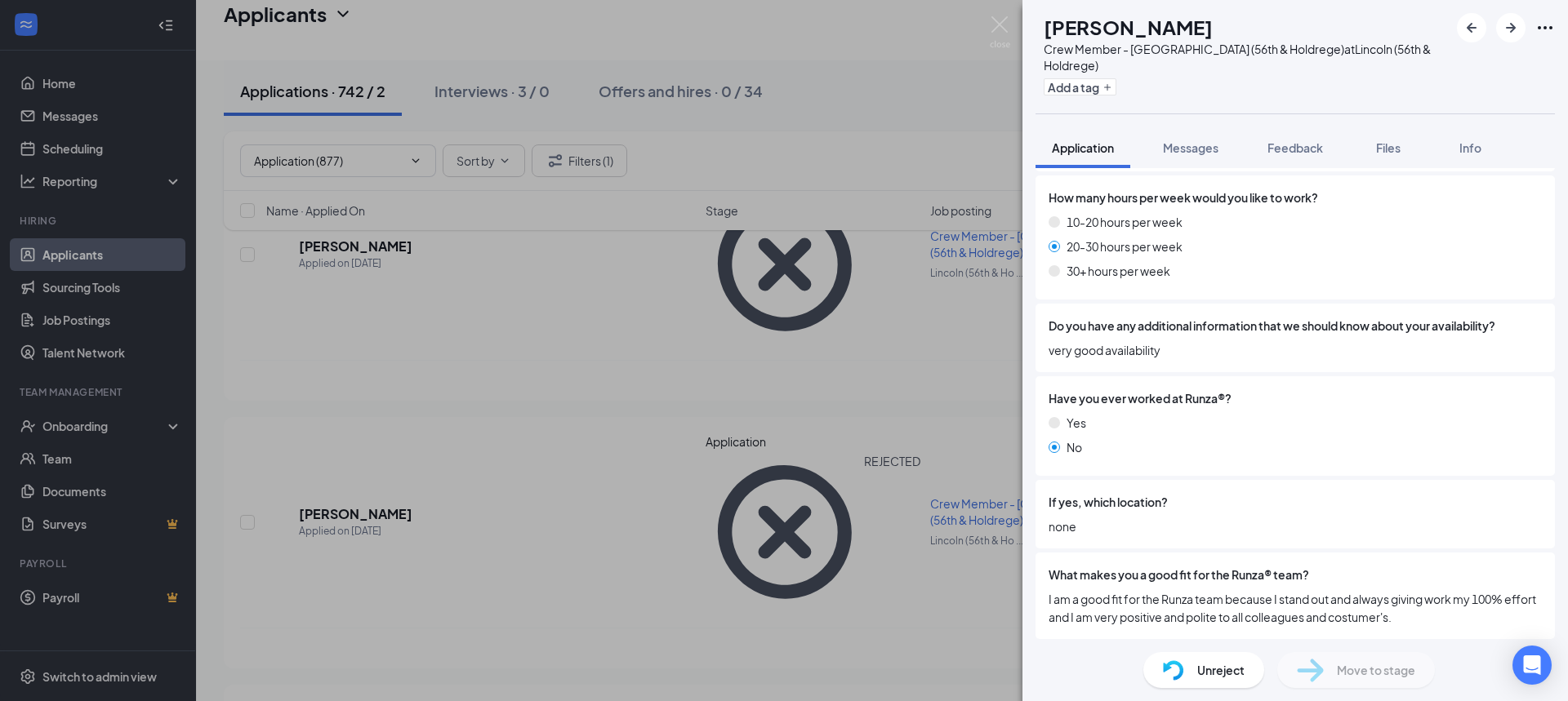
click at [657, 453] on div "JR [PERSON_NAME] Crew Member - Lincoln (56th & Holdrege) at [GEOGRAPHIC_DATA] (…" at bounding box center [784, 350] width 1568 height 701
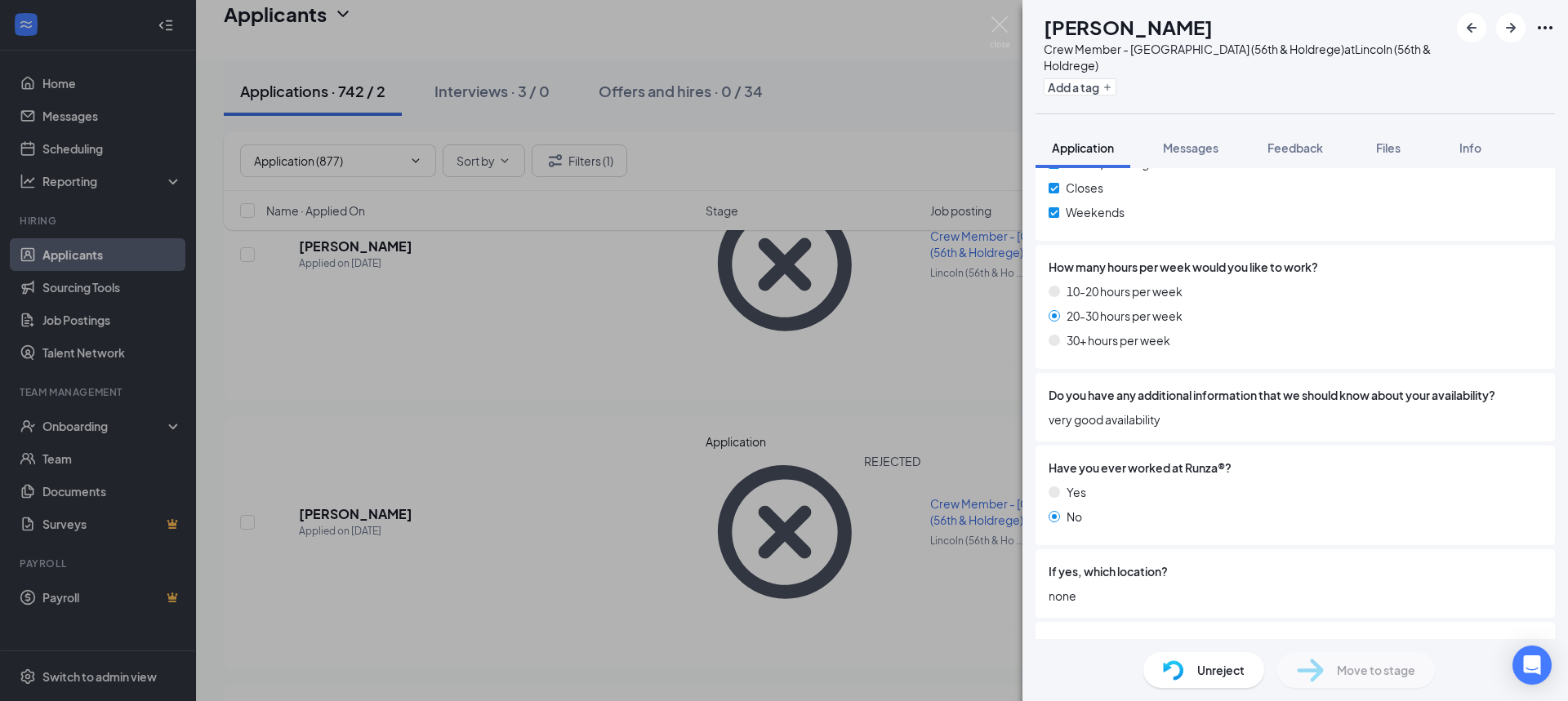
scroll to position [1130, 0]
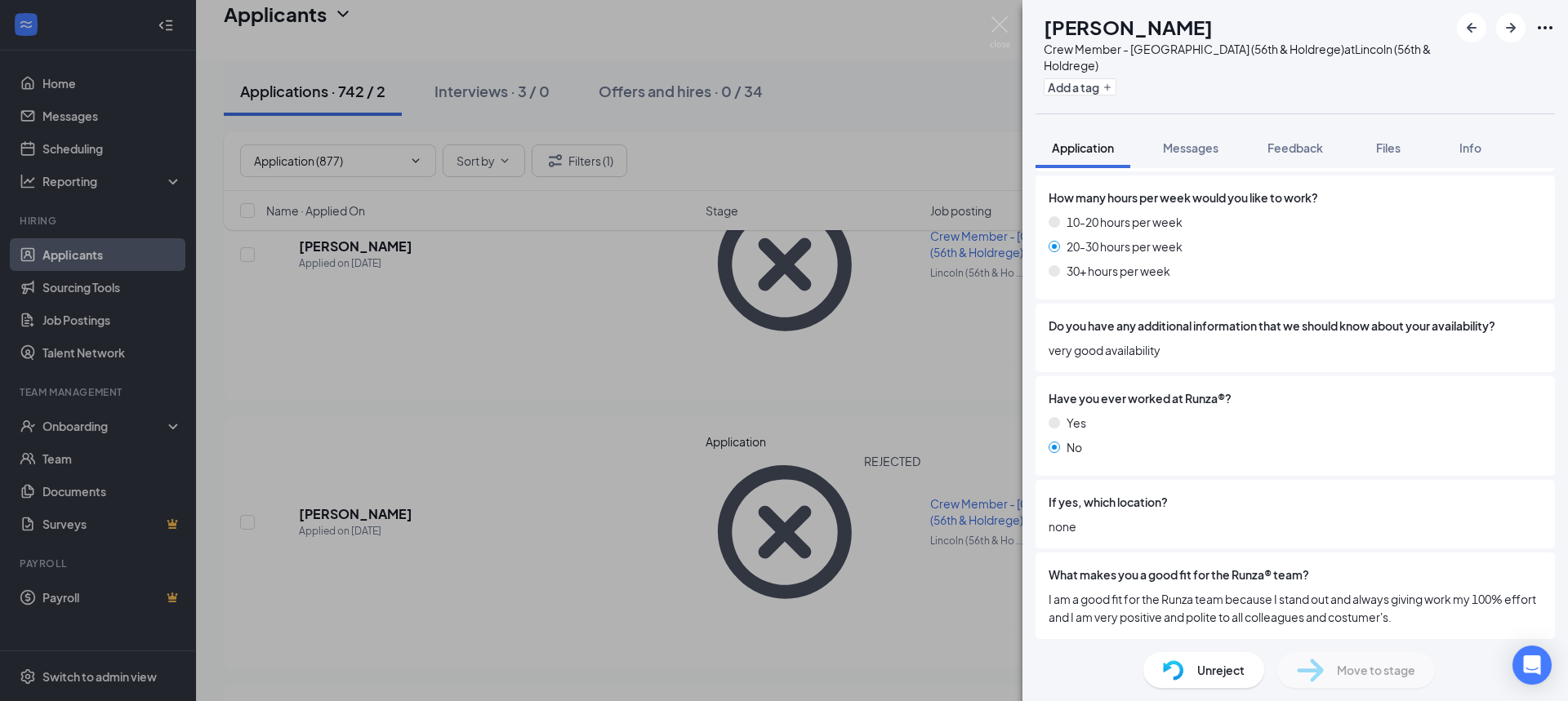
click at [1221, 668] on span "Unreject" at bounding box center [1221, 670] width 48 height 18
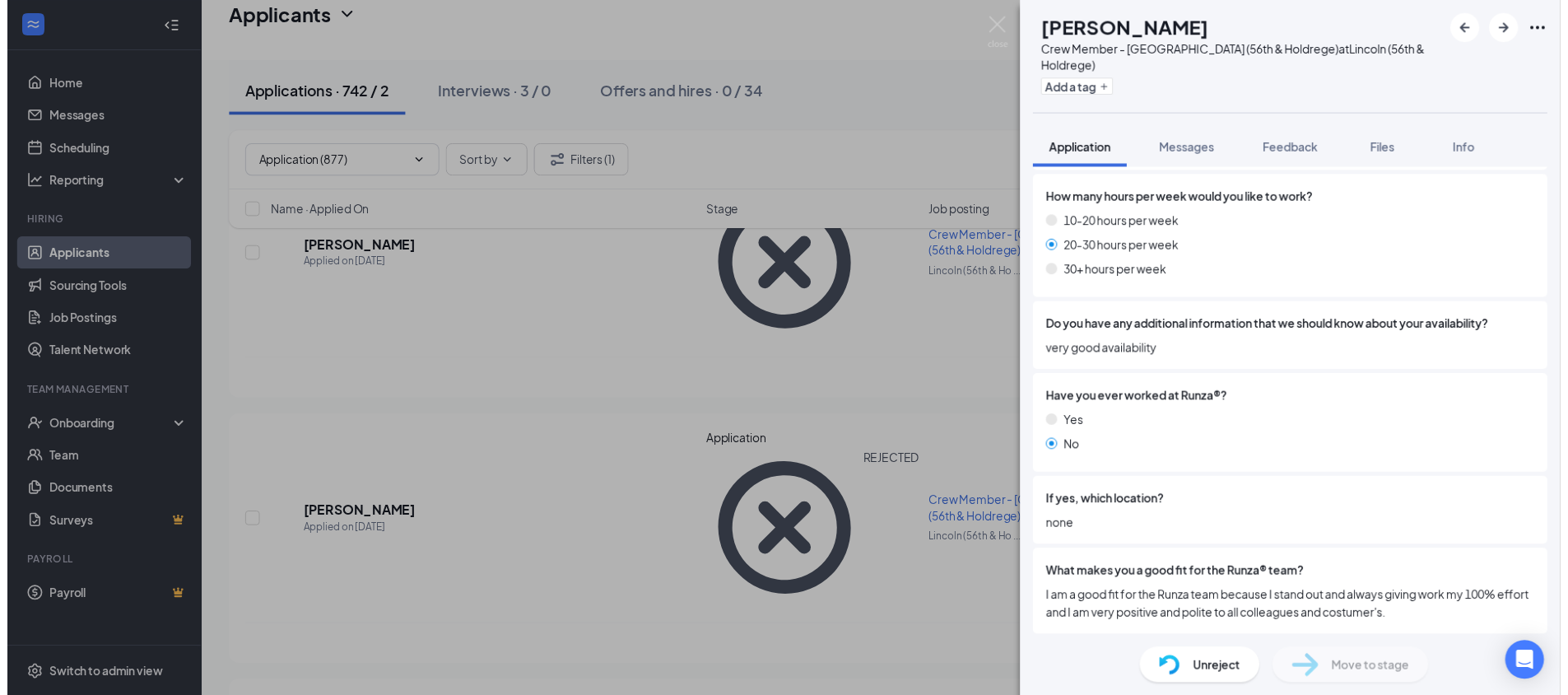
scroll to position [1134, 0]
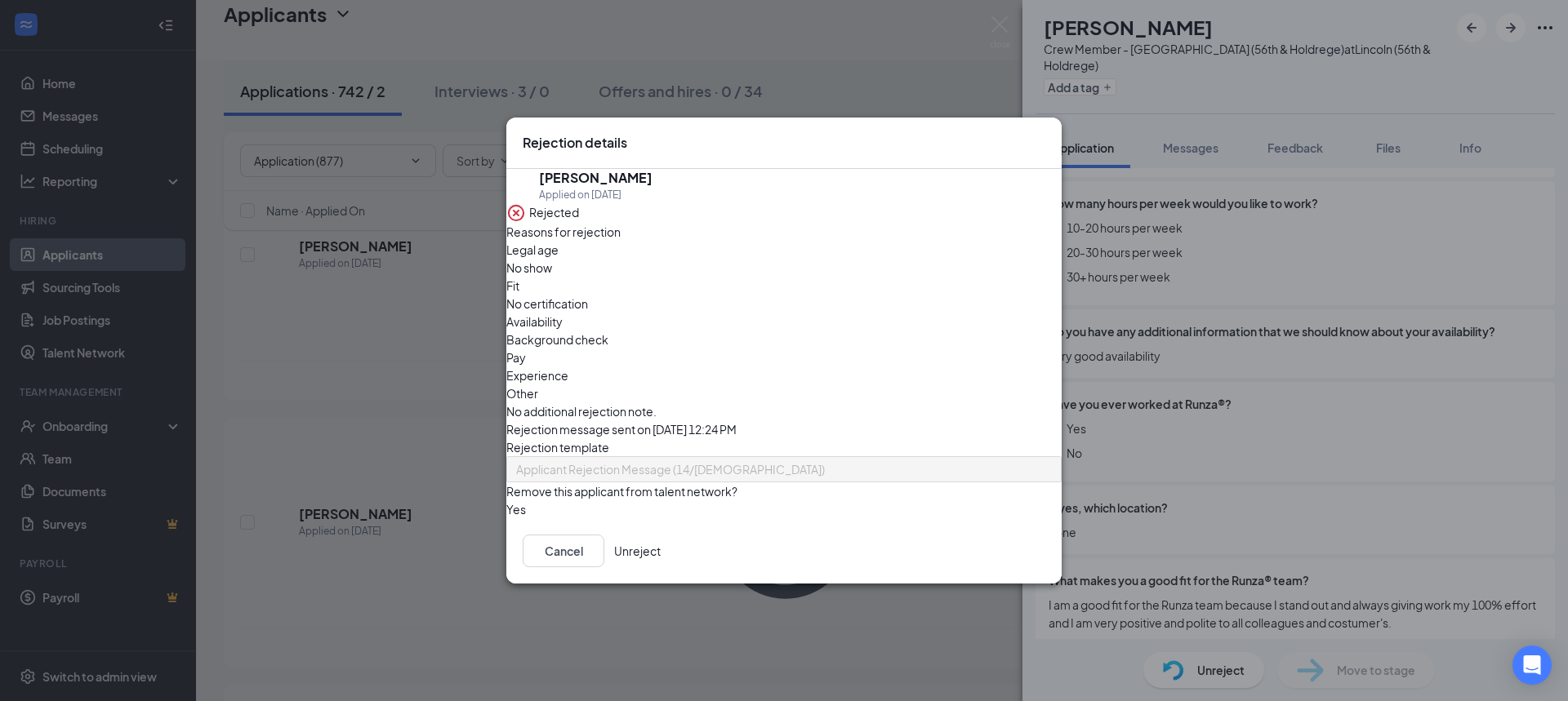
click at [794, 457] on span "Applicant Rejection Message (14/[DEMOGRAPHIC_DATA])" at bounding box center [776, 479] width 521 height 44
click at [1045, 134] on icon "Cross" at bounding box center [1045, 134] width 0 height 0
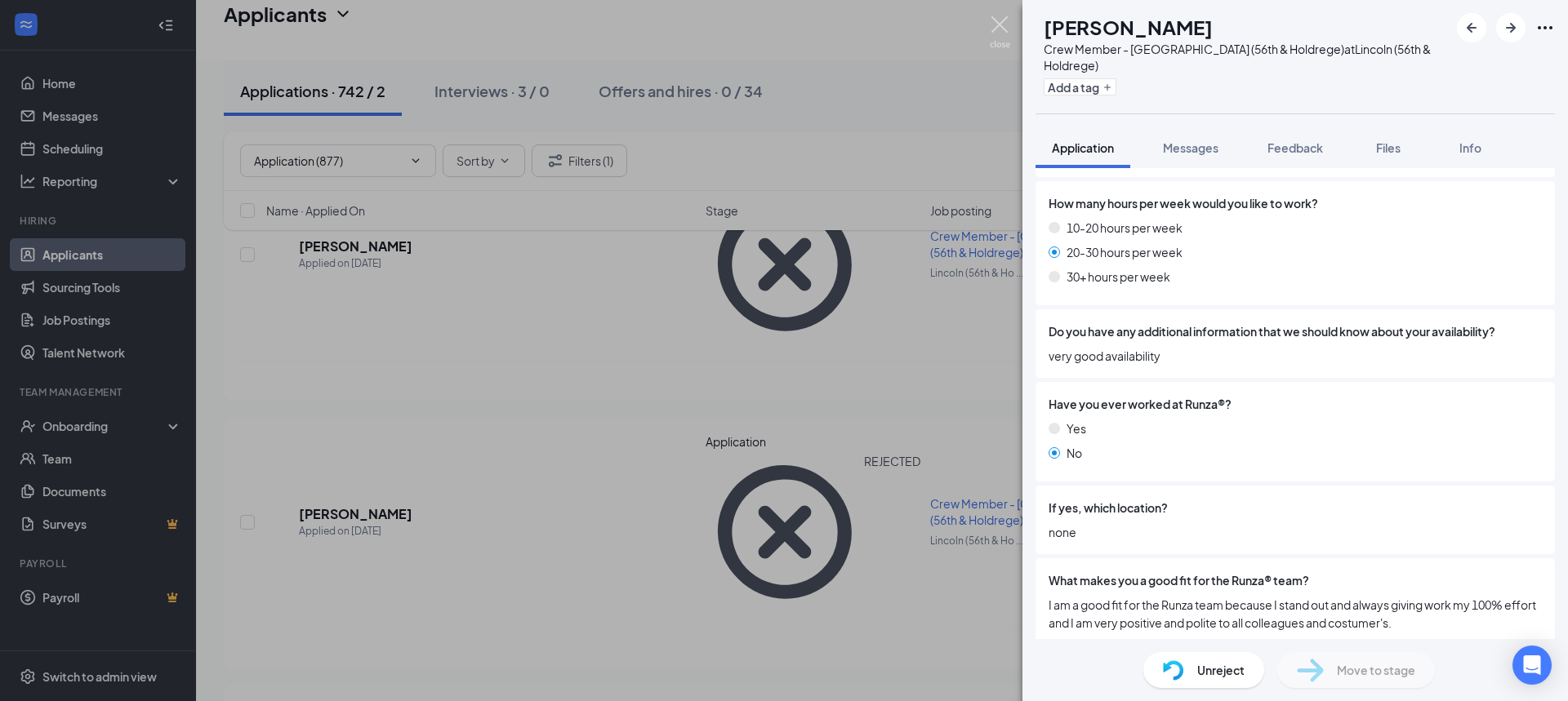
click at [998, 22] on img at bounding box center [1000, 31] width 21 height 31
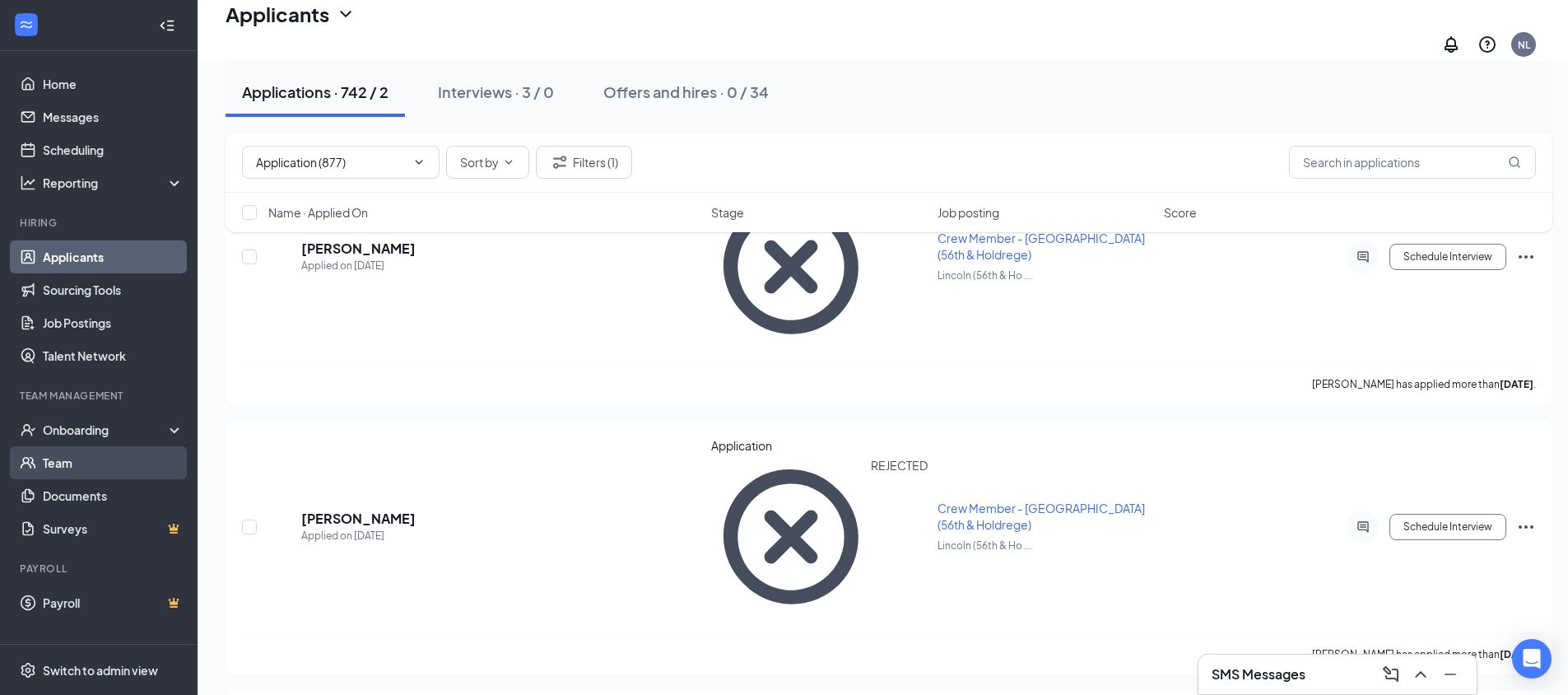
click at [105, 456] on link "Team" at bounding box center [113, 463] width 141 height 33
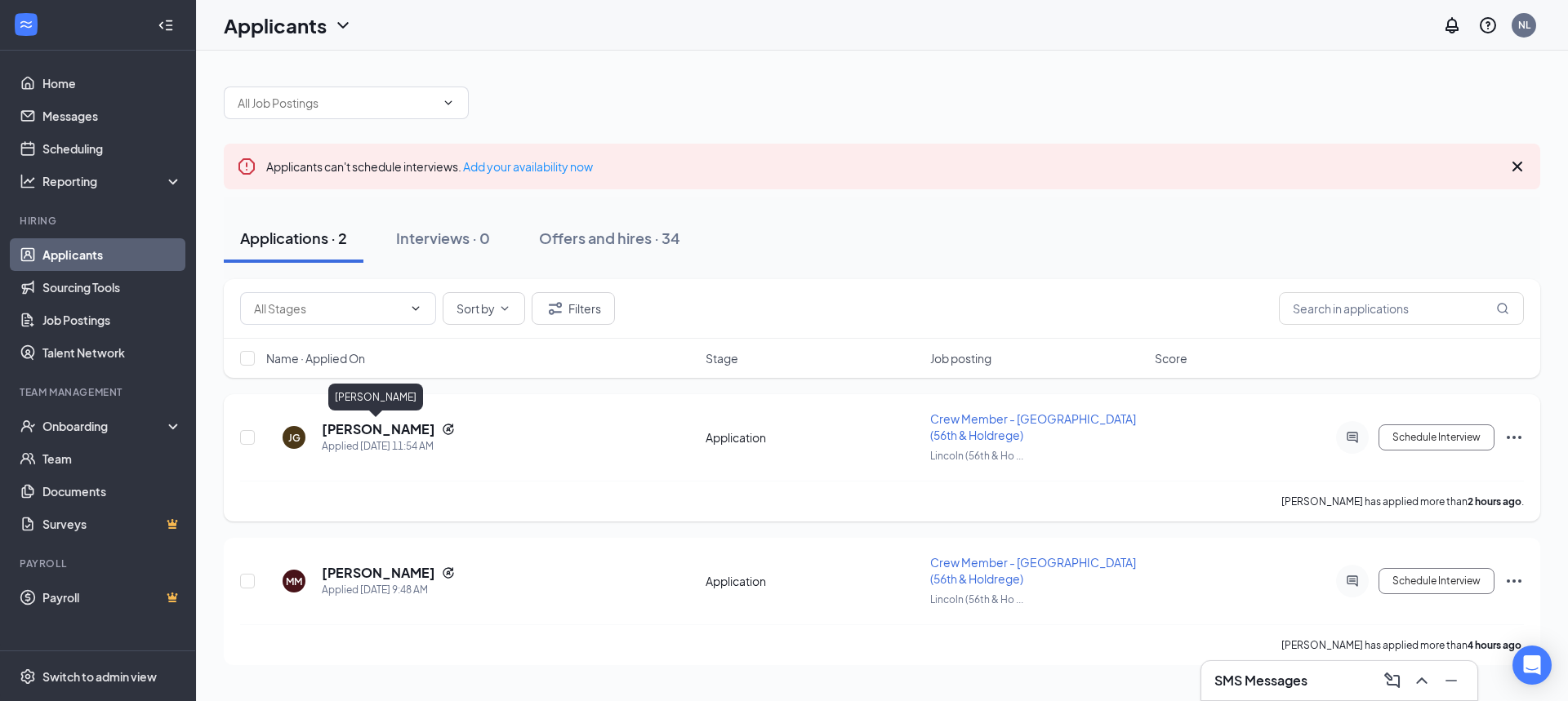
click at [395, 423] on h5 "[PERSON_NAME]" at bounding box center [378, 429] width 113 height 18
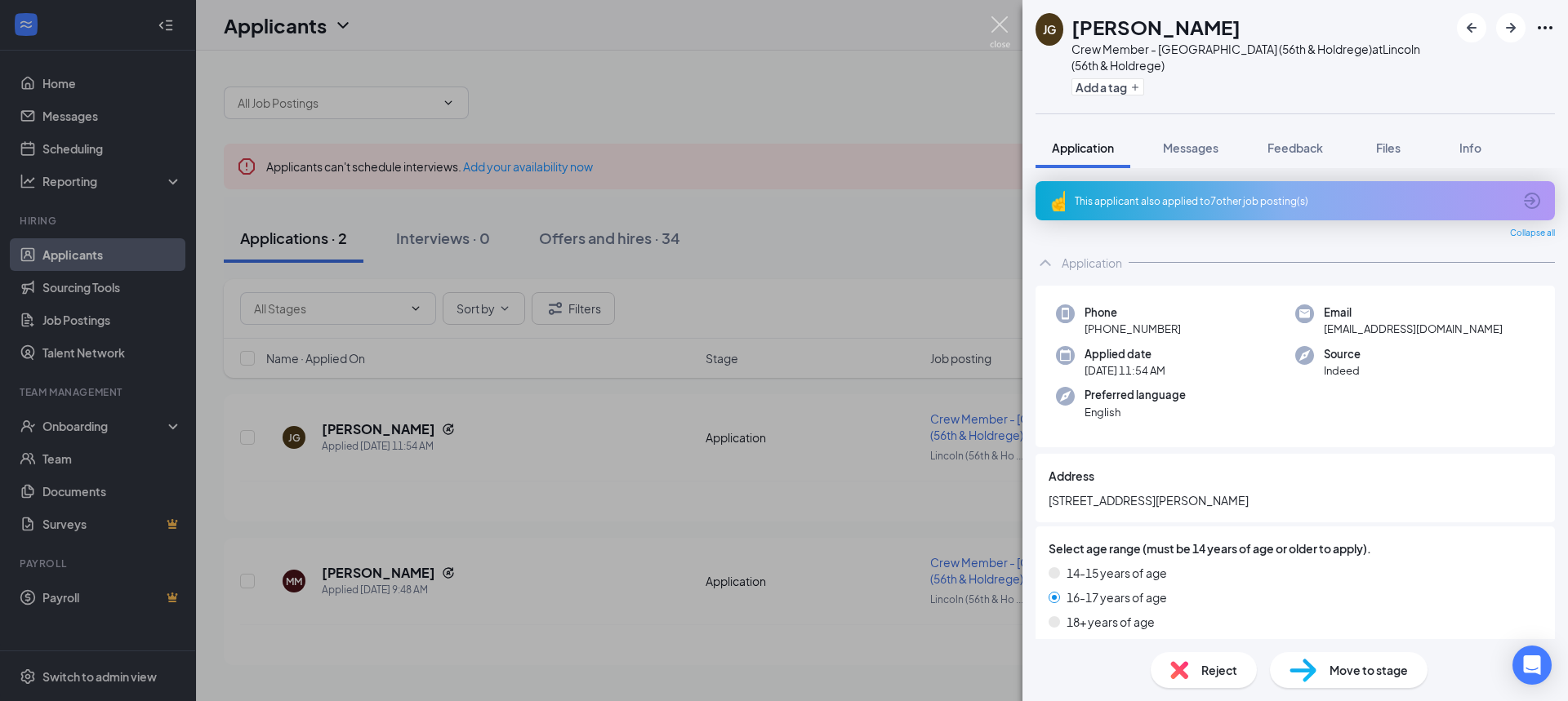
click at [1004, 23] on img at bounding box center [1000, 31] width 21 height 31
